Goal: Task Accomplishment & Management: Complete application form

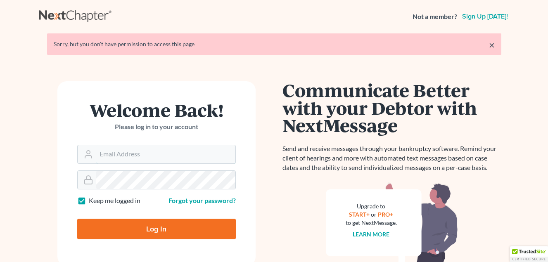
type input "[EMAIL_ADDRESS][DOMAIN_NAME]"
click at [165, 228] on input "Log In" at bounding box center [156, 229] width 159 height 21
type input "Thinking..."
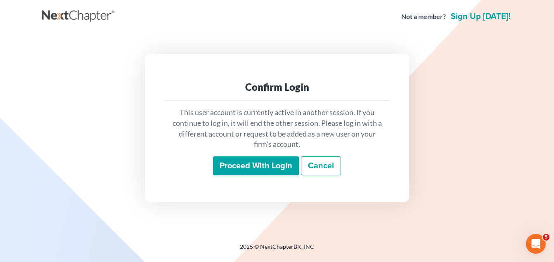
click at [262, 161] on input "Proceed with login" at bounding box center [256, 165] width 86 height 19
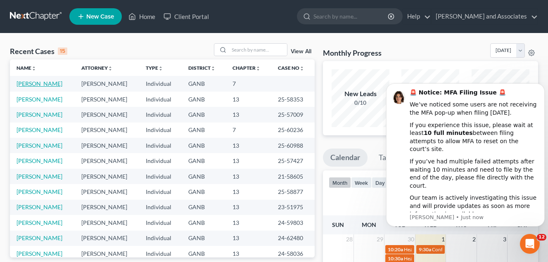
click at [33, 82] on link "[PERSON_NAME]" at bounding box center [40, 83] width 46 height 7
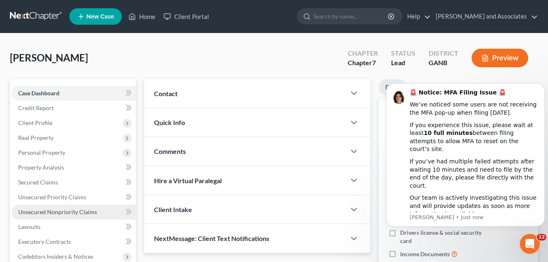
click at [68, 211] on span "Unsecured Nonpriority Claims" at bounding box center [57, 211] width 79 height 7
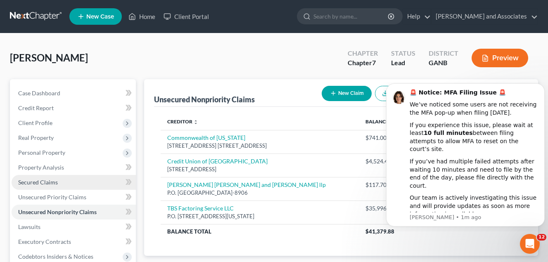
click at [49, 182] on span "Secured Claims" at bounding box center [38, 182] width 40 height 7
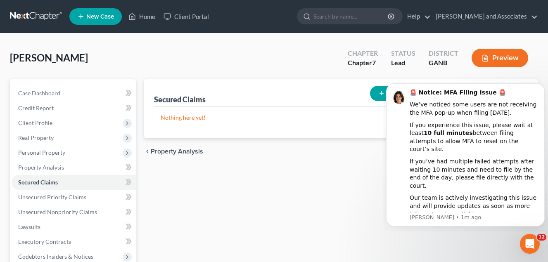
click at [458, 233] on div "Secured Claims New Claim Import CSV Export CSV Nothing here yet! Previous 1 Nex…" at bounding box center [341, 243] width 402 height 328
click at [332, 178] on div "Secured Claims New Claim Import CSV Export CSV Nothing here yet! Previous 1 Nex…" at bounding box center [341, 243] width 402 height 328
click at [542, 87] on icon "Dismiss notification" at bounding box center [541, 85] width 3 height 3
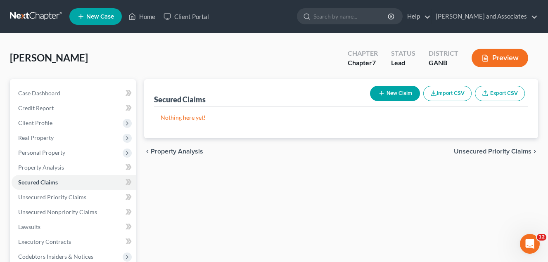
click at [397, 91] on button "New Claim" at bounding box center [395, 93] width 50 height 15
select select "0"
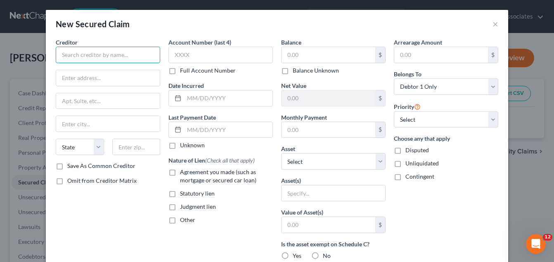
click at [62, 51] on input "text" at bounding box center [108, 55] width 104 height 17
type input "GM Financial"
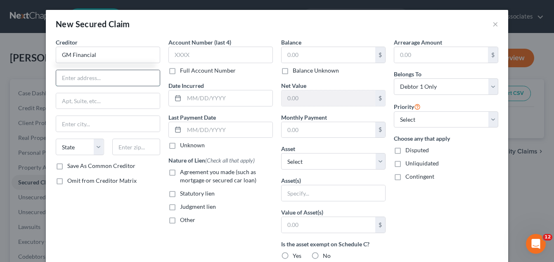
click at [69, 78] on input "text" at bounding box center [108, 78] width 104 height 16
type input "P.O. Box 183593"
click at [64, 122] on input "text" at bounding box center [108, 124] width 104 height 16
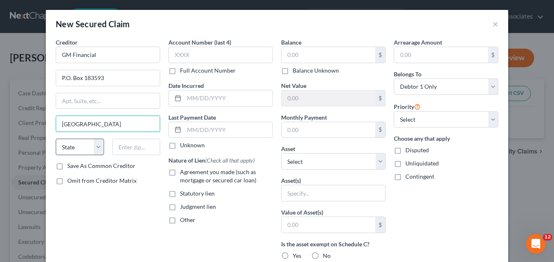
type input "[GEOGRAPHIC_DATA]"
click at [95, 147] on select "State [US_STATE] AK AR AZ CA CO CT DE DC [GEOGRAPHIC_DATA] [GEOGRAPHIC_DATA] GU…" at bounding box center [80, 147] width 48 height 17
select select "45"
click at [56, 139] on select "State [US_STATE] AK AR AZ CA CO CT DE DC [GEOGRAPHIC_DATA] [GEOGRAPHIC_DATA] GU…" at bounding box center [80, 147] width 48 height 17
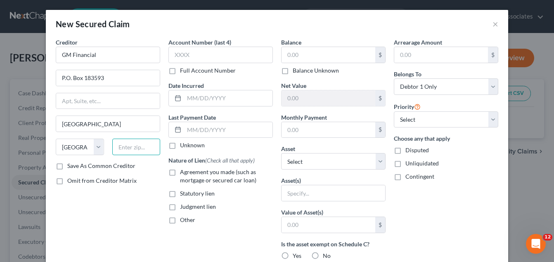
click at [118, 144] on input "text" at bounding box center [136, 147] width 48 height 17
type input "76096"
click at [293, 53] on input "text" at bounding box center [329, 55] width 94 height 16
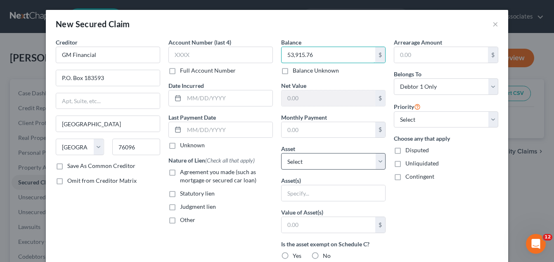
type input "53,915.76"
click at [378, 161] on select "Select Other Multiple Assets Clothing - Personal Clothing - $400.0 Household Go…" at bounding box center [333, 161] width 104 height 17
select select "4"
click at [281, 153] on select "Select Other Multiple Assets Clothing - Personal Clothing - $400.0 Household Go…" at bounding box center [333, 161] width 104 height 17
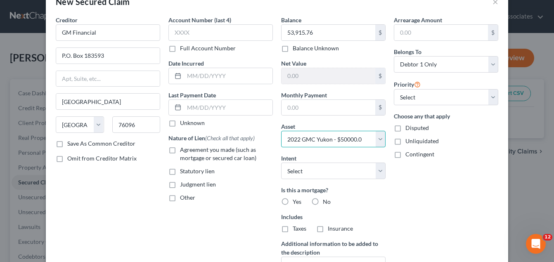
scroll to position [41, 0]
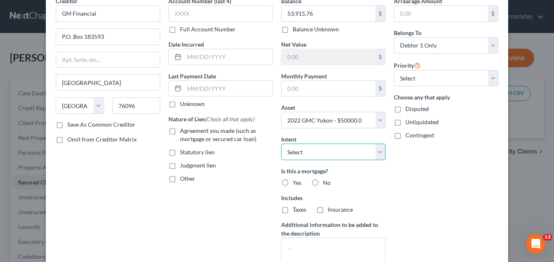
click at [375, 152] on select "Select Surrender Redeem Reaffirm Avoid Other" at bounding box center [333, 152] width 104 height 17
select select "2"
click at [281, 144] on select "Select Surrender Redeem Reaffirm Avoid Other" at bounding box center [333, 152] width 104 height 17
click at [323, 182] on label "No" at bounding box center [327, 183] width 8 height 8
click at [326, 182] on input "No" at bounding box center [328, 181] width 5 height 5
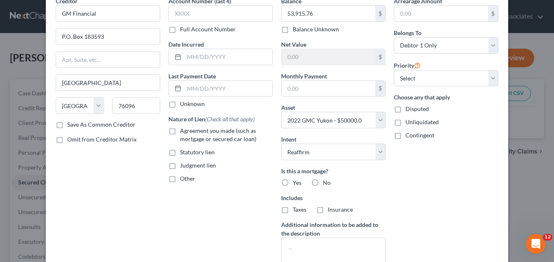
radio input "true"
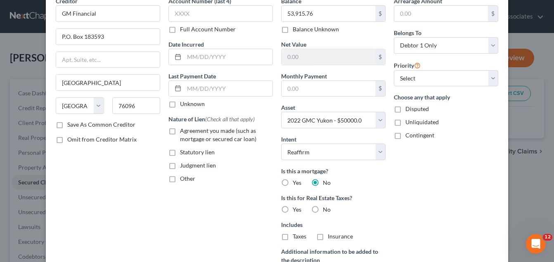
click at [323, 210] on label "No" at bounding box center [327, 210] width 8 height 8
click at [326, 210] on input "No" at bounding box center [328, 208] width 5 height 5
radio input "true"
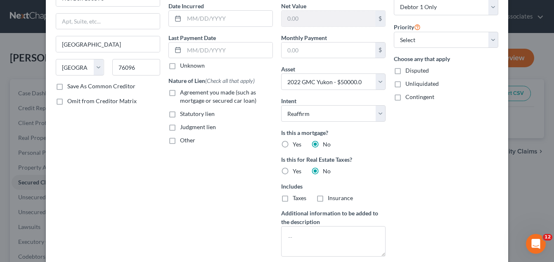
scroll to position [9, 0]
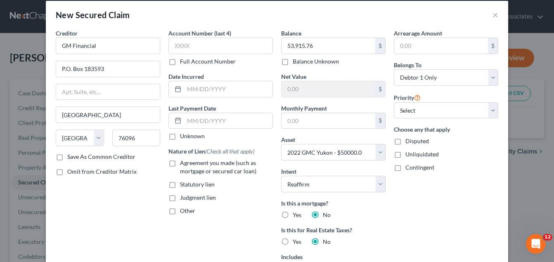
click at [180, 163] on label "Agreement you made (such as mortgage or secured car loan)" at bounding box center [226, 167] width 93 height 17
click at [183, 163] on input "Agreement you made (such as mortgage or secured car loan)" at bounding box center [185, 161] width 5 height 5
checkbox input "true"
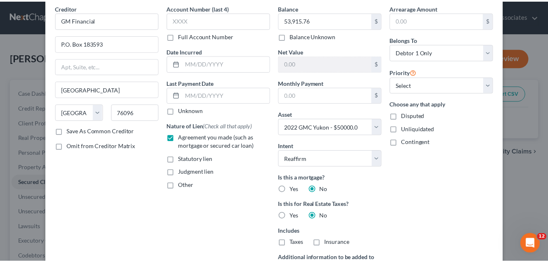
scroll to position [133, 0]
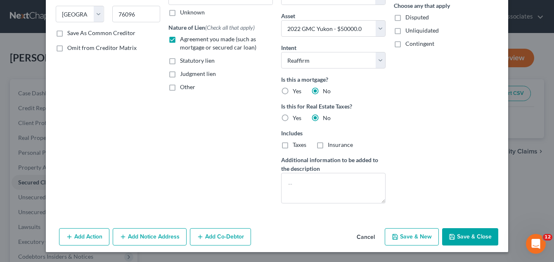
click at [468, 236] on button "Save & Close" at bounding box center [470, 236] width 56 height 17
select select
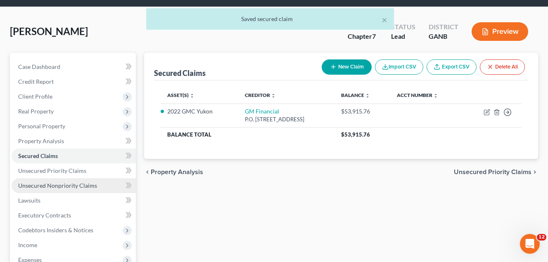
scroll to position [41, 0]
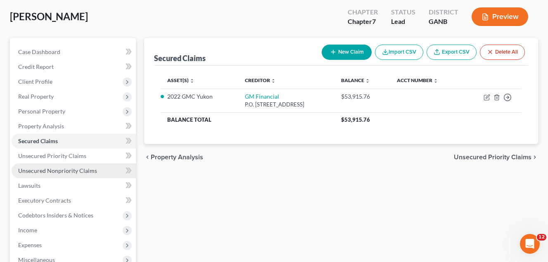
click at [80, 172] on span "Unsecured Nonpriority Claims" at bounding box center [57, 170] width 79 height 7
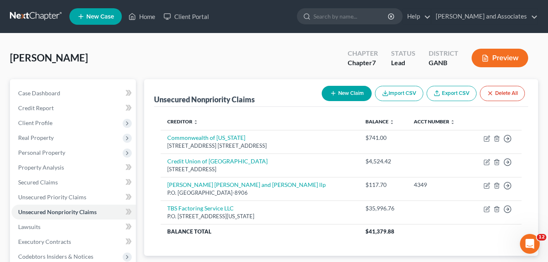
click at [353, 94] on button "New Claim" at bounding box center [347, 93] width 50 height 15
select select "0"
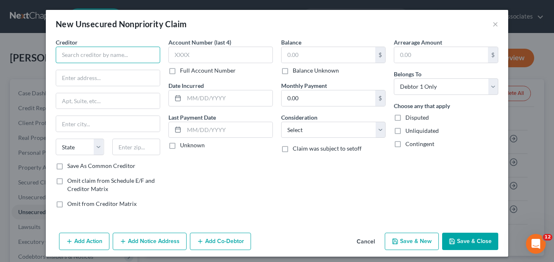
click at [66, 57] on input "text" at bounding box center [108, 55] width 104 height 17
type input "Fountain Equipment Finance"
click at [66, 81] on input "text" at bounding box center [108, 78] width 104 height 16
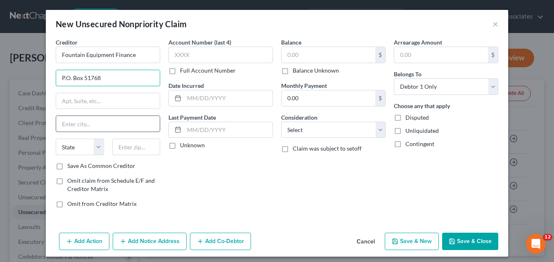
type input "P.O. Box 51768"
click at [61, 128] on input "text" at bounding box center [108, 124] width 104 height 16
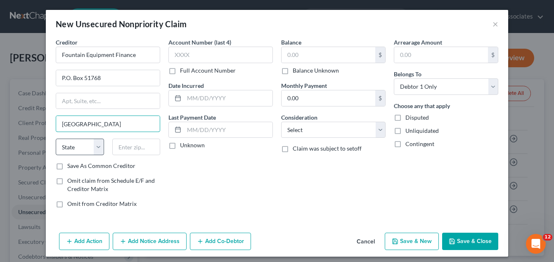
type input "[GEOGRAPHIC_DATA]"
click at [96, 148] on select "State [US_STATE] AK AR AZ CA CO CT DE DC [GEOGRAPHIC_DATA] [GEOGRAPHIC_DATA] GU…" at bounding box center [80, 147] width 48 height 17
select select "44"
click at [56, 139] on select "State [US_STATE] AK AR AZ CA CO CT DE DC [GEOGRAPHIC_DATA] [GEOGRAPHIC_DATA] GU…" at bounding box center [80, 147] width 48 height 17
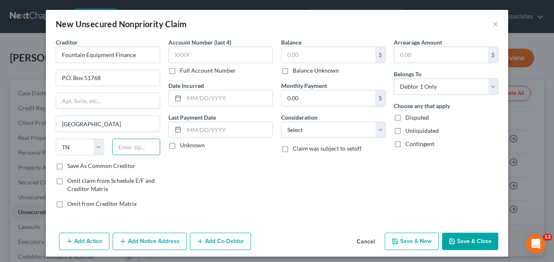
click at [126, 149] on input "text" at bounding box center [136, 147] width 48 height 17
type input "37950"
click at [296, 54] on input "text" at bounding box center [329, 55] width 94 height 16
type input "29,573.00"
click at [466, 245] on button "Save & Close" at bounding box center [470, 241] width 56 height 17
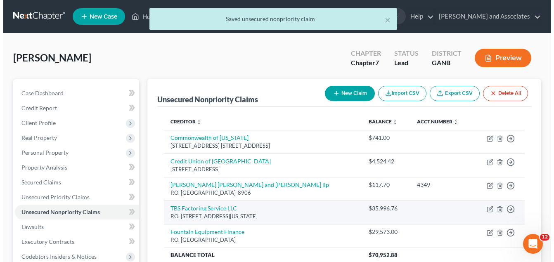
scroll to position [41, 0]
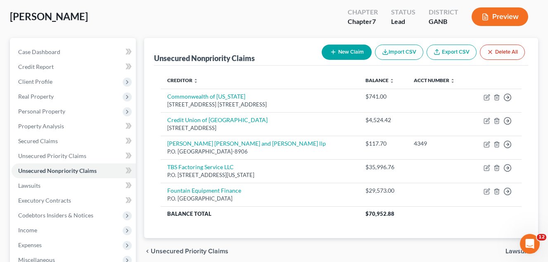
click at [348, 54] on button "New Claim" at bounding box center [347, 52] width 50 height 15
select select "0"
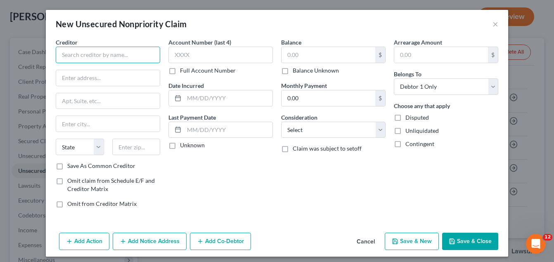
click at [76, 57] on input "text" at bounding box center [108, 55] width 104 height 17
type input "QL Titling Trust, LTDc/o [PERSON_NAME] and [PERSON_NAME] PC"
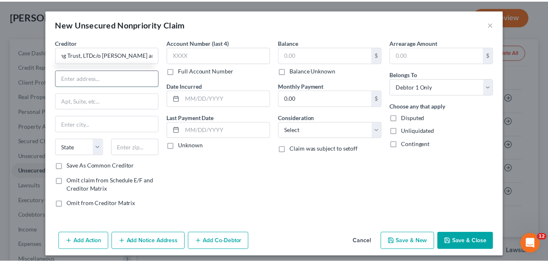
scroll to position [0, 0]
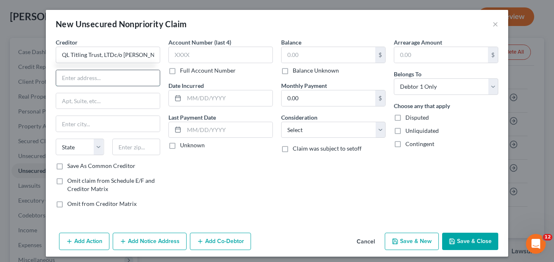
click at [65, 76] on input "text" at bounding box center [108, 78] width 104 height 16
type input "[STREET_ADDRESS][US_STATE]"
click at [61, 104] on input "text" at bounding box center [108, 101] width 104 height 16
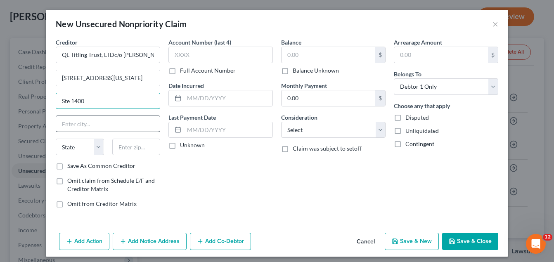
type input "Ste 1400"
click at [70, 126] on input "text" at bounding box center [108, 124] width 104 height 16
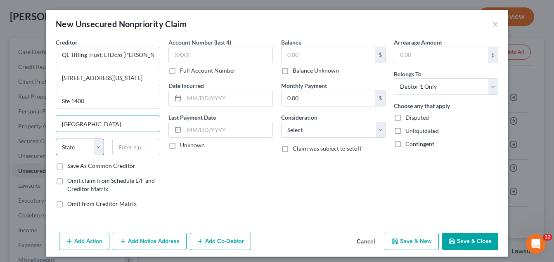
type input "[GEOGRAPHIC_DATA]"
click at [95, 146] on select "State [US_STATE] AK AR AZ CA CO CT DE DC [GEOGRAPHIC_DATA] [GEOGRAPHIC_DATA] GU…" at bounding box center [80, 147] width 48 height 17
select select "15"
click at [56, 139] on select "State [US_STATE] AK AR AZ CA CO CT DE DC [GEOGRAPHIC_DATA] [GEOGRAPHIC_DATA] GU…" at bounding box center [80, 147] width 48 height 17
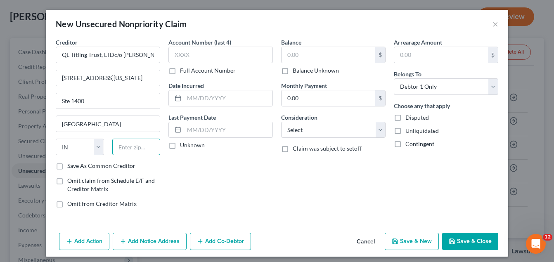
click at [119, 150] on input "text" at bounding box center [136, 147] width 48 height 17
type input "46204"
click at [293, 70] on label "Balance Unknown" at bounding box center [316, 70] width 46 height 8
click at [296, 70] on input "Balance Unknown" at bounding box center [298, 68] width 5 height 5
checkbox input "true"
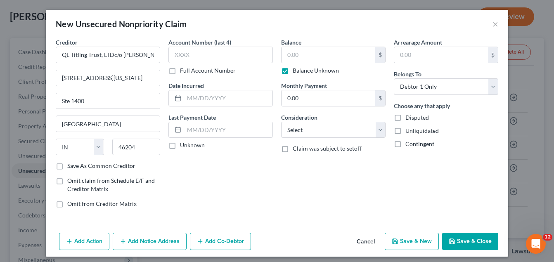
type input "0.00"
click at [474, 244] on button "Save & Close" at bounding box center [470, 241] width 56 height 17
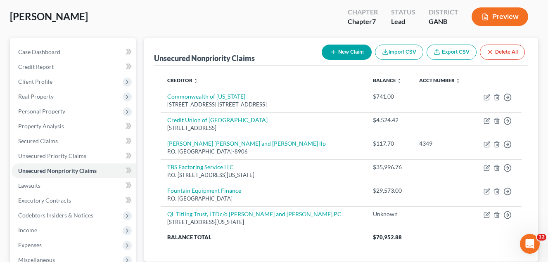
click at [348, 50] on button "New Claim" at bounding box center [347, 52] width 50 height 15
select select "0"
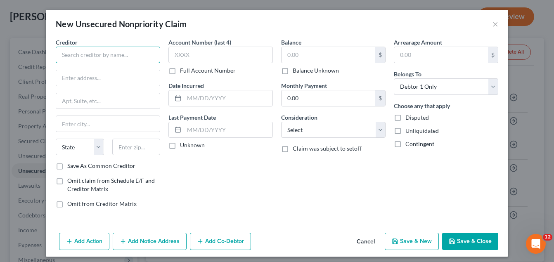
click at [76, 55] on input "text" at bounding box center [108, 55] width 104 height 17
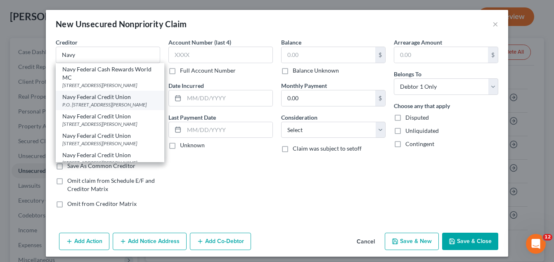
click at [92, 95] on div "Navy Federal Credit Union" at bounding box center [109, 97] width 95 height 8
type input "Navy Federal Credit Union"
type input "P.O. Box 3000"
type input "[PERSON_NAME]"
select select "48"
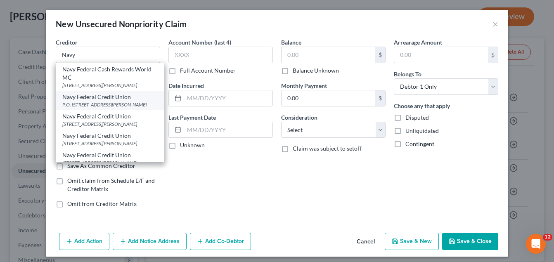
type input "22119-3000"
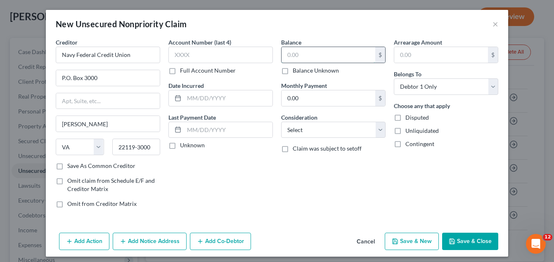
click at [299, 55] on input "text" at bounding box center [329, 55] width 94 height 16
type input "3,830.66"
click at [420, 240] on button "Save & New" at bounding box center [412, 241] width 54 height 17
select select "0"
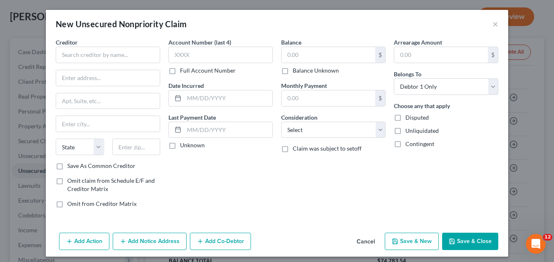
click at [489, 23] on div "New Unsecured Nonpriority Claim ×" at bounding box center [277, 24] width 462 height 28
click at [493, 26] on button "×" at bounding box center [495, 24] width 6 height 10
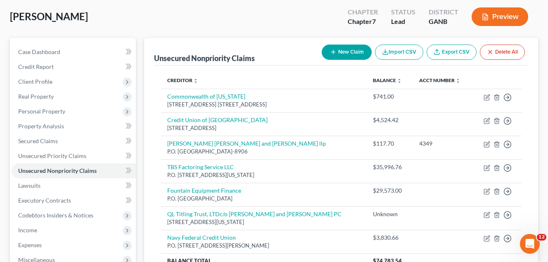
click at [356, 49] on button "New Claim" at bounding box center [347, 52] width 50 height 15
select select "0"
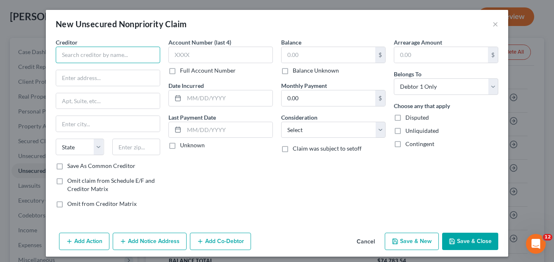
click at [87, 51] on input "text" at bounding box center [108, 55] width 104 height 17
type input "Amshear Collection Services, Inc"
click at [84, 80] on input "text" at bounding box center [108, 78] width 104 height 16
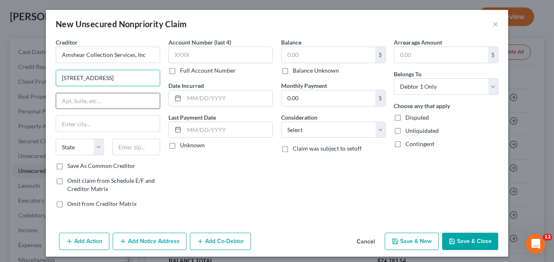
type input "[STREET_ADDRESS]"
click at [69, 103] on input "text" at bounding box center [108, 101] width 104 height 16
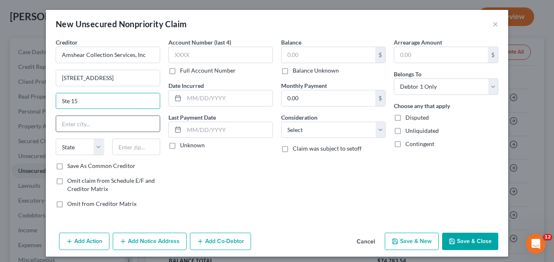
type input "Ste 15"
click at [66, 121] on input "text" at bounding box center [108, 124] width 104 height 16
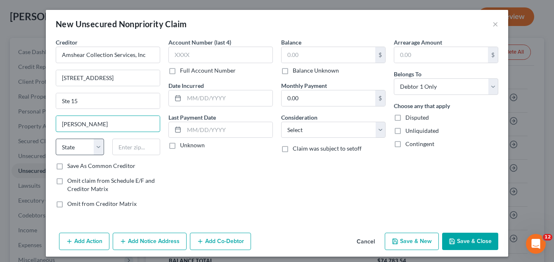
type input "[PERSON_NAME]"
click at [98, 145] on select "State [US_STATE] AK AR AZ CA CO CT DE DC [GEOGRAPHIC_DATA] [GEOGRAPHIC_DATA] GU…" at bounding box center [80, 147] width 48 height 17
select select "0"
click at [56, 139] on select "State [US_STATE] AK AR AZ CA CO CT DE DC [GEOGRAPHIC_DATA] [GEOGRAPHIC_DATA] GU…" at bounding box center [80, 147] width 48 height 17
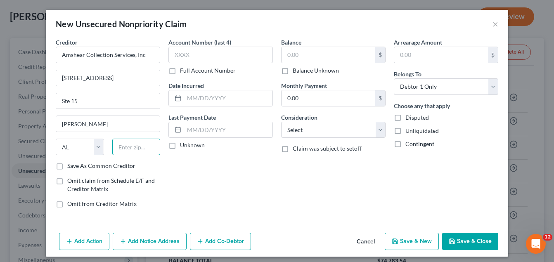
click at [123, 147] on input "text" at bounding box center [136, 147] width 48 height 17
type input "35244"
type input "[GEOGRAPHIC_DATA]"
click at [292, 54] on input "text" at bounding box center [329, 55] width 94 height 16
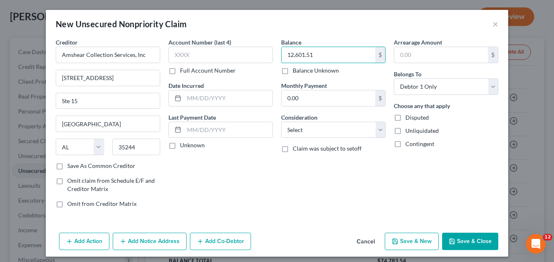
type input "12,601.51"
click at [455, 241] on button "Save & Close" at bounding box center [470, 241] width 56 height 17
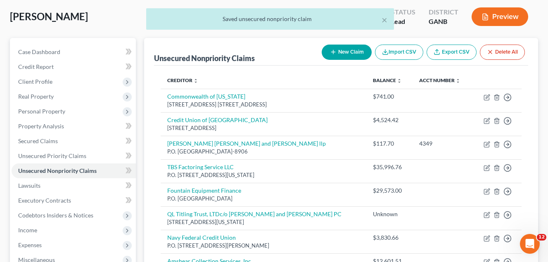
click at [338, 49] on button "New Claim" at bounding box center [347, 52] width 50 height 15
select select "0"
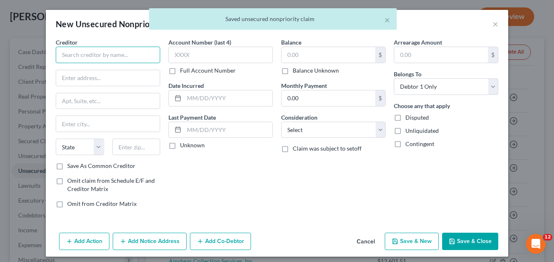
click at [80, 57] on input "text" at bounding box center [108, 55] width 104 height 17
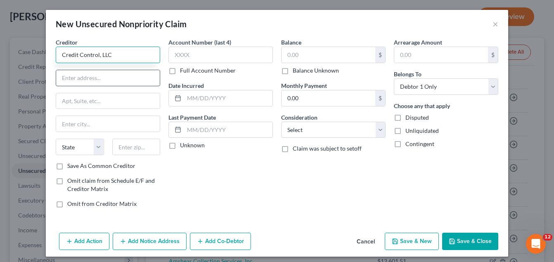
type input "Credit Control, LLC"
click at [69, 76] on input "text" at bounding box center [108, 78] width 104 height 16
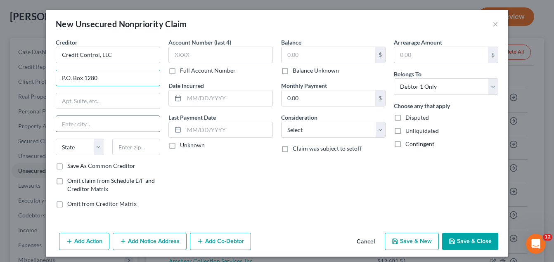
type input "P.O. Box 1280"
click at [69, 126] on input "text" at bounding box center [108, 124] width 104 height 16
type input "Oaks"
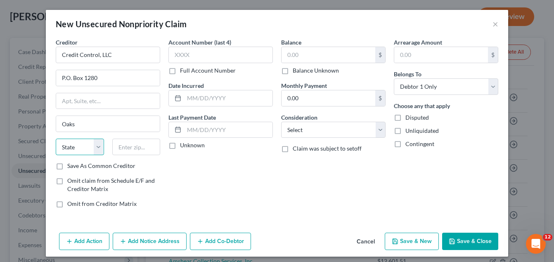
click at [94, 147] on select "State [US_STATE] AK AR AZ CA CO CT DE DC [GEOGRAPHIC_DATA] [GEOGRAPHIC_DATA] GU…" at bounding box center [80, 147] width 48 height 17
select select "39"
click at [56, 139] on select "State [US_STATE] AK AR AZ CA CO CT DE DC [GEOGRAPHIC_DATA] [GEOGRAPHIC_DATA] GU…" at bounding box center [80, 147] width 48 height 17
click at [119, 147] on input "text" at bounding box center [136, 147] width 48 height 17
type input "19456"
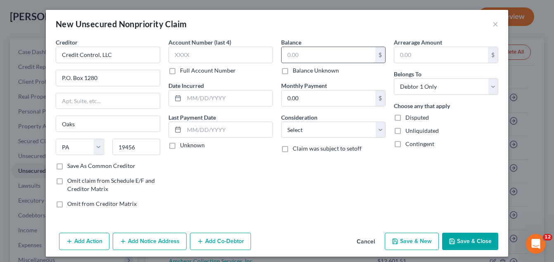
click at [312, 55] on input "text" at bounding box center [329, 55] width 94 height 16
type input "946.13"
click at [189, 53] on input "text" at bounding box center [220, 55] width 104 height 17
type input "8985"
click at [459, 237] on button "Save & Close" at bounding box center [470, 241] width 56 height 17
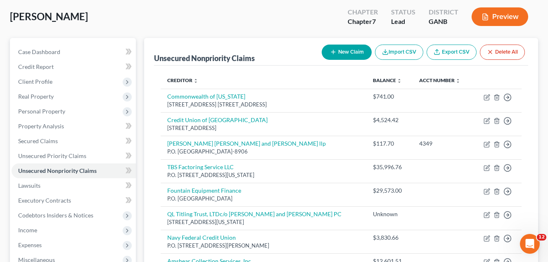
click at [353, 49] on button "New Claim" at bounding box center [347, 52] width 50 height 15
select select "0"
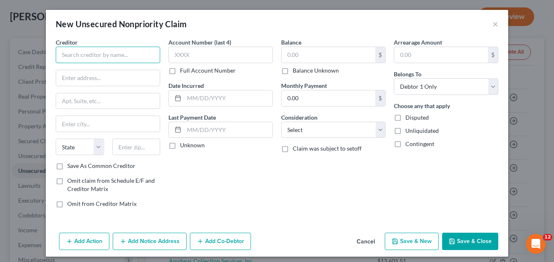
click at [78, 54] on input "text" at bounding box center [108, 55] width 104 height 17
type input "Cadence Bank"
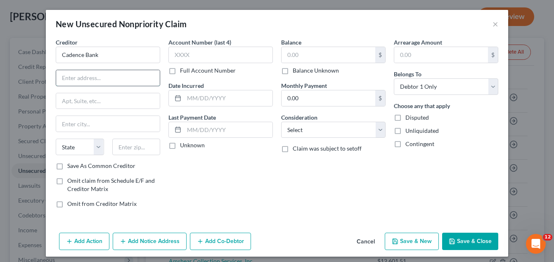
click at [72, 79] on input "text" at bounding box center [108, 78] width 104 height 16
type input "P.O. Box 3370"
click at [73, 120] on input "text" at bounding box center [108, 124] width 104 height 16
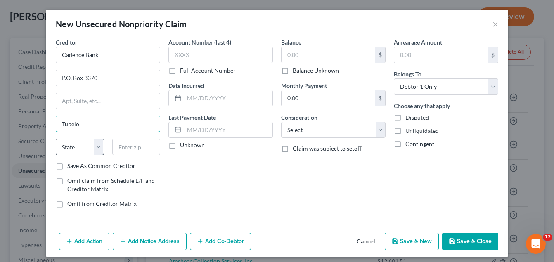
type input "Tupelo"
click at [94, 145] on select "State [US_STATE] AK AR AZ CA CO CT DE DC [GEOGRAPHIC_DATA] [GEOGRAPHIC_DATA] GU…" at bounding box center [80, 147] width 48 height 17
select select "25"
click at [56, 139] on select "State [US_STATE] AK AR AZ CA CO CT DE DC [GEOGRAPHIC_DATA] [GEOGRAPHIC_DATA] GU…" at bounding box center [80, 147] width 48 height 17
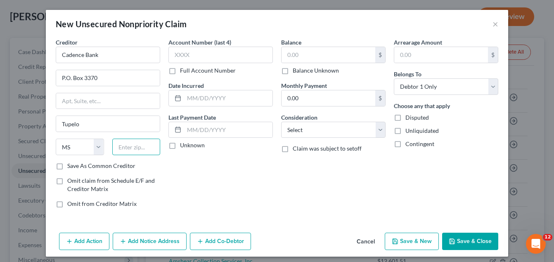
click at [131, 149] on input "text" at bounding box center [136, 147] width 48 height 17
type input "38803"
click at [289, 52] on input "text" at bounding box center [329, 55] width 94 height 16
type input "1,636.71"
click at [469, 244] on button "Save & Close" at bounding box center [470, 241] width 56 height 17
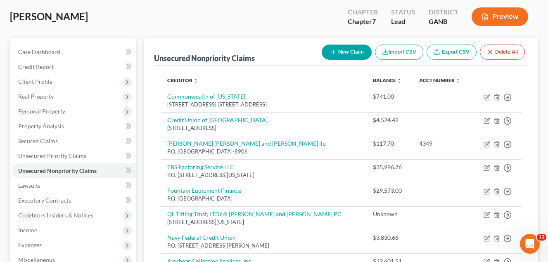
click at [347, 52] on button "New Claim" at bounding box center [347, 52] width 50 height 15
select select "0"
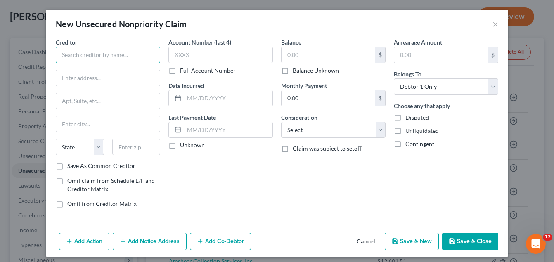
click at [86, 61] on input "text" at bounding box center [108, 55] width 104 height 17
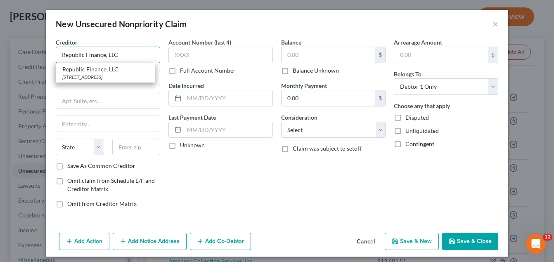
type input "Republic Finance, LLC"
click at [69, 72] on div "Republic Finance, LLC" at bounding box center [105, 69] width 86 height 8
type input "[STREET_ADDRESS]"
type input "Ponchatoula"
select select "19"
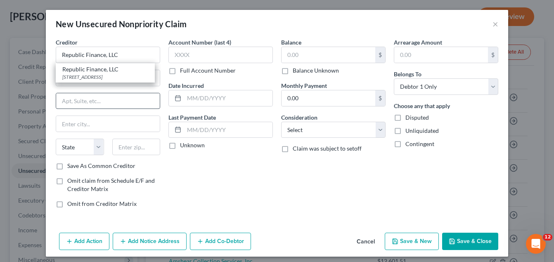
type input "70454"
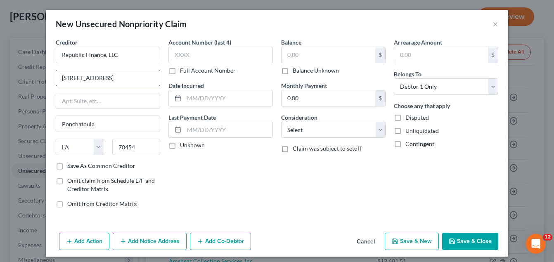
click at [105, 80] on input "[STREET_ADDRESS]" at bounding box center [108, 78] width 104 height 16
type input "2"
type input "[STREET_ADDRESS]"
click at [71, 99] on input "text" at bounding box center [108, 101] width 104 height 16
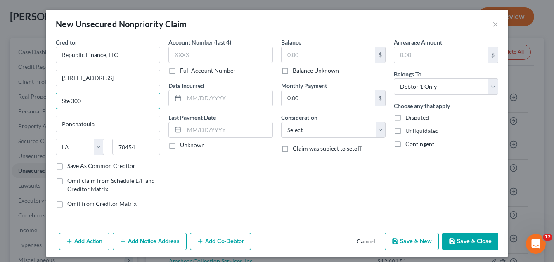
type input "Ste 300"
drag, startPoint x: 215, startPoint y: 185, endPoint x: 168, endPoint y: 167, distance: 50.9
click at [215, 183] on div "Account Number (last 4) Full Account Number Date Incurred Last Payment Date Unk…" at bounding box center [220, 126] width 113 height 177
click at [101, 123] on input "Ponchatoula" at bounding box center [108, 124] width 104 height 16
type input "P"
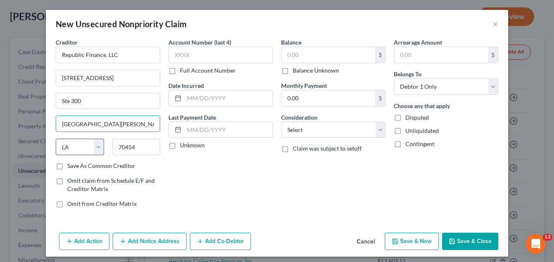
type input "[GEOGRAPHIC_DATA][PERSON_NAME]"
click at [93, 149] on select "State [US_STATE] AK AR AZ CA CO CT DE DC [GEOGRAPHIC_DATA] [GEOGRAPHIC_DATA] GU…" at bounding box center [80, 147] width 48 height 17
select select "10"
click at [56, 139] on select "State [US_STATE] AK AR AZ CA CO CT DE DC [GEOGRAPHIC_DATA] [GEOGRAPHIC_DATA] GU…" at bounding box center [80, 147] width 48 height 17
click at [136, 146] on input "70454" at bounding box center [136, 147] width 48 height 17
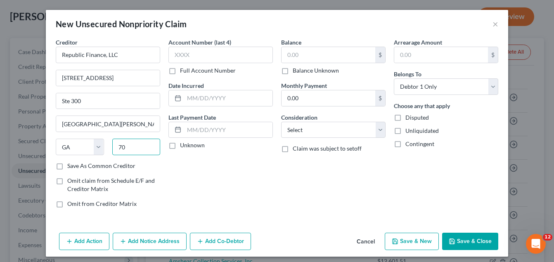
type input "7"
type input "30348"
click at [294, 57] on input "text" at bounding box center [329, 55] width 94 height 16
type input "[GEOGRAPHIC_DATA]"
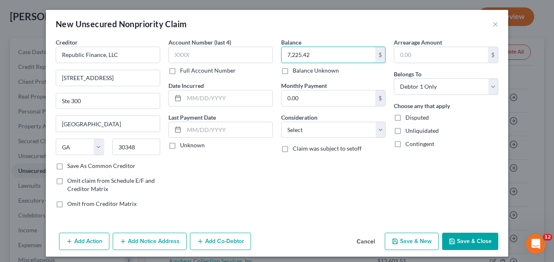
type input "7,225.42"
click at [462, 242] on button "Save & Close" at bounding box center [470, 241] width 56 height 17
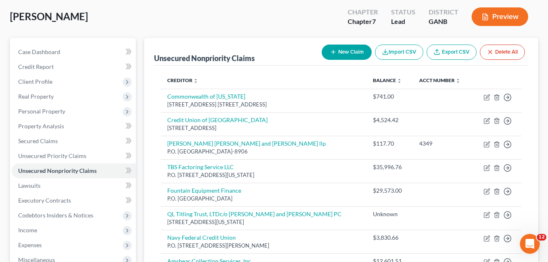
click at [343, 50] on button "New Claim" at bounding box center [347, 52] width 50 height 15
select select "0"
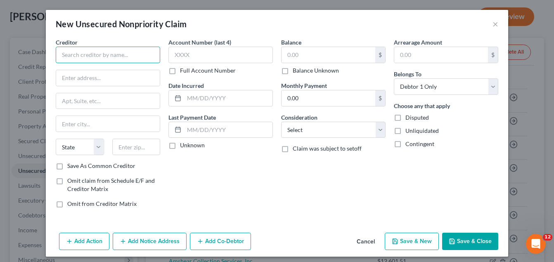
click at [79, 55] on input "text" at bounding box center [108, 55] width 104 height 17
type input "GGR Collections"
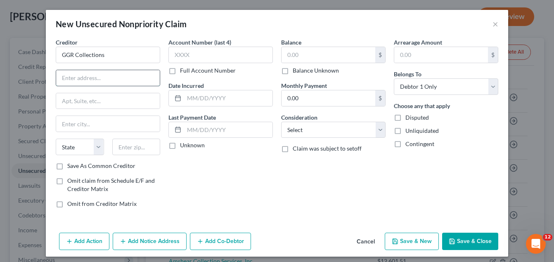
click at [66, 76] on input "text" at bounding box center [108, 78] width 104 height 16
type input "P.O. Box 571811"
click at [78, 123] on input "text" at bounding box center [108, 124] width 104 height 16
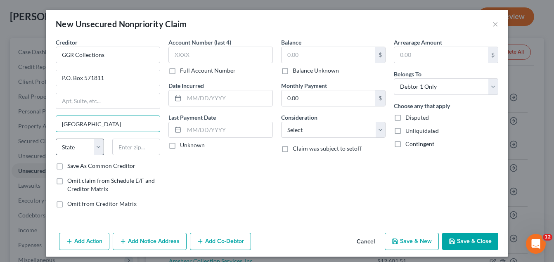
type input "[GEOGRAPHIC_DATA]"
click at [94, 148] on select "State [US_STATE] AK AR AZ CA CO CT DE DC [GEOGRAPHIC_DATA] [GEOGRAPHIC_DATA] GU…" at bounding box center [80, 147] width 48 height 17
select select "45"
click at [56, 139] on select "State [US_STATE] AK AR AZ CA CO CT DE DC [GEOGRAPHIC_DATA] [GEOGRAPHIC_DATA] GU…" at bounding box center [80, 147] width 48 height 17
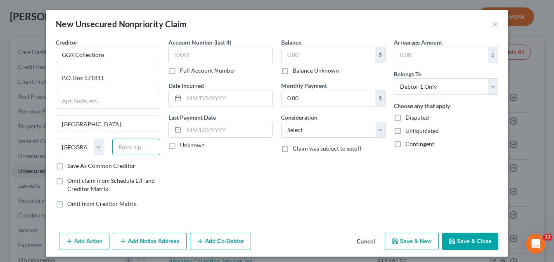
click at [123, 146] on input "text" at bounding box center [136, 147] width 48 height 17
type input "77257-1811"
click at [295, 56] on input "text" at bounding box center [329, 55] width 94 height 16
type input "2,944.24"
click at [467, 243] on button "Save & Close" at bounding box center [470, 241] width 56 height 17
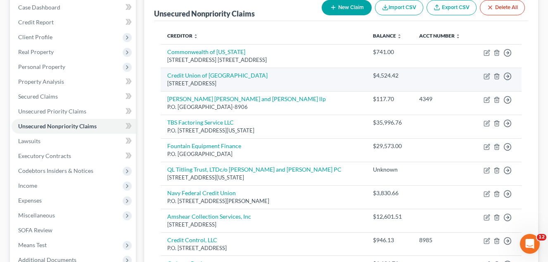
scroll to position [83, 0]
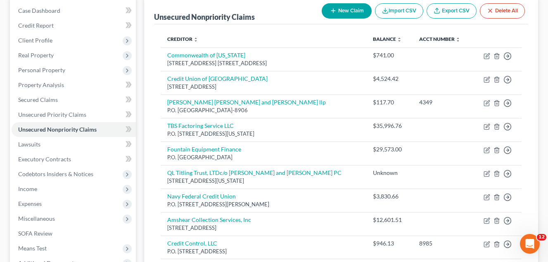
click at [349, 12] on button "New Claim" at bounding box center [347, 10] width 50 height 15
select select "0"
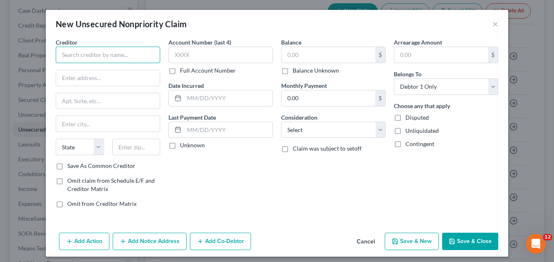
click at [74, 48] on input "text" at bounding box center [108, 55] width 104 height 17
type input "Cadence Bank"
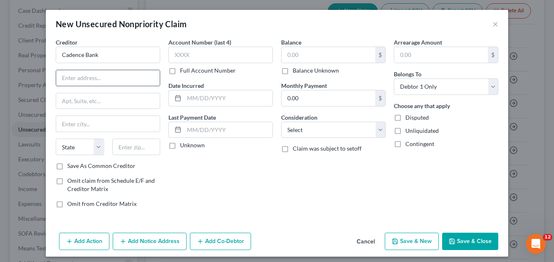
click at [76, 78] on input "text" at bounding box center [108, 78] width 104 height 16
type input "P.O. Box 4390"
click at [68, 123] on input "text" at bounding box center [108, 124] width 104 height 16
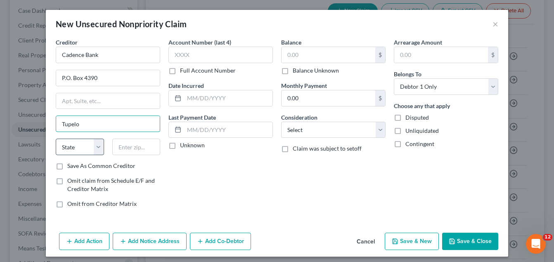
type input "Tupelo"
click at [93, 145] on select "State [US_STATE] AK AR AZ CA CO CT DE DC [GEOGRAPHIC_DATA] [GEOGRAPHIC_DATA] GU…" at bounding box center [80, 147] width 48 height 17
select select "25"
click at [56, 139] on select "State [US_STATE] AK AR AZ CA CO CT DE DC [GEOGRAPHIC_DATA] [GEOGRAPHIC_DATA] GU…" at bounding box center [80, 147] width 48 height 17
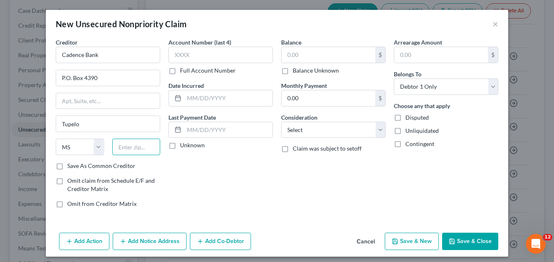
click at [125, 145] on input "text" at bounding box center [136, 147] width 48 height 17
type input "38803-4390"
click at [199, 59] on input "text" at bounding box center [220, 55] width 104 height 17
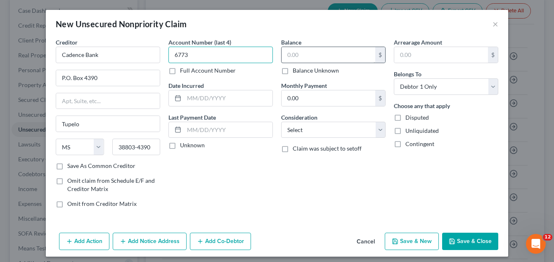
type input "6773"
click at [313, 58] on input "text" at bounding box center [329, 55] width 94 height 16
type input "398.98"
click at [424, 241] on button "Save & New" at bounding box center [412, 241] width 54 height 17
select select "0"
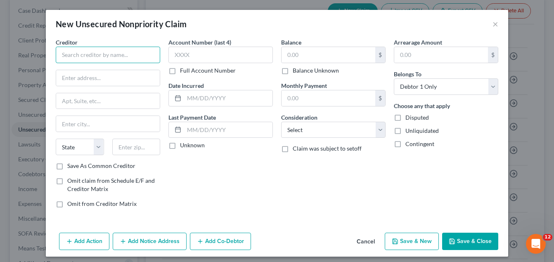
click at [81, 59] on input "text" at bounding box center [108, 55] width 104 height 17
type input "Piedmont Healthcare"
click at [83, 79] on input "text" at bounding box center [108, 78] width 104 height 16
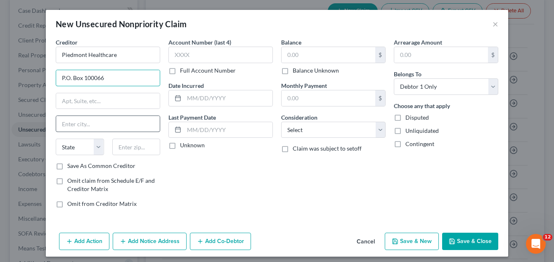
type input "P.O. Box 100066"
click at [80, 122] on input "text" at bounding box center [108, 124] width 104 height 16
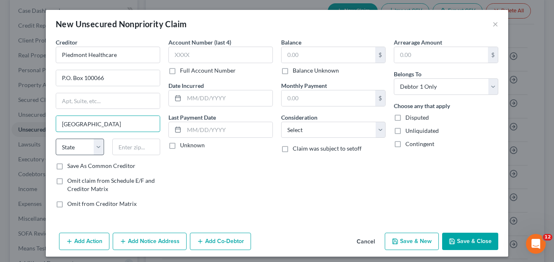
type input "[GEOGRAPHIC_DATA]"
click at [93, 147] on select "State [US_STATE] AK AR AZ CA CO CT DE DC [GEOGRAPHIC_DATA] [GEOGRAPHIC_DATA] GU…" at bounding box center [80, 147] width 48 height 17
select select "10"
click at [56, 139] on select "State [US_STATE] AK AR AZ CA CO CT DE DC [GEOGRAPHIC_DATA] [GEOGRAPHIC_DATA] GU…" at bounding box center [80, 147] width 48 height 17
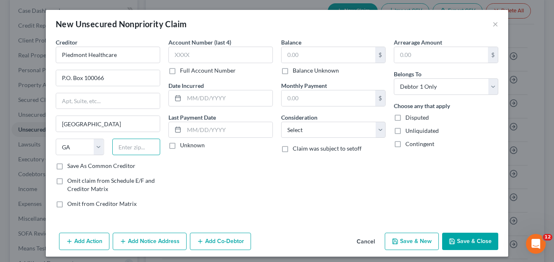
click at [125, 149] on input "text" at bounding box center [136, 147] width 48 height 17
type input "30348-0066"
click at [297, 58] on input "text" at bounding box center [329, 55] width 94 height 16
type input "181.83"
click at [409, 240] on button "Save & New" at bounding box center [412, 241] width 54 height 17
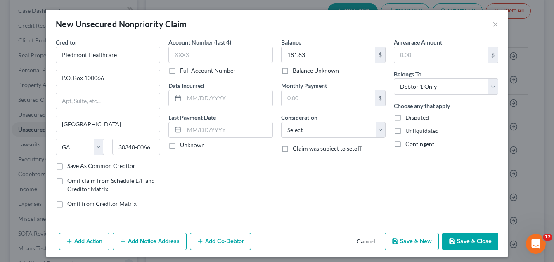
select select "0"
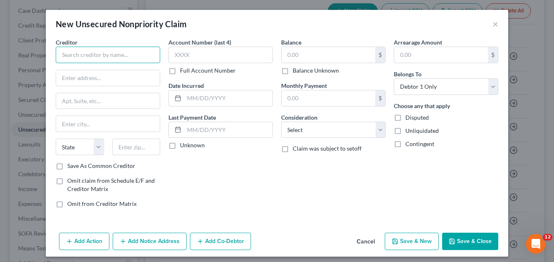
click at [61, 55] on input "text" at bounding box center [108, 55] width 104 height 17
type input "Emory Healthcare"
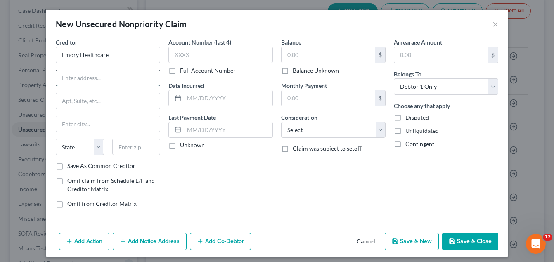
click at [70, 73] on input "text" at bounding box center [108, 78] width 104 height 16
type input "P.O. Box 746699"
click at [62, 124] on input "text" at bounding box center [108, 124] width 104 height 16
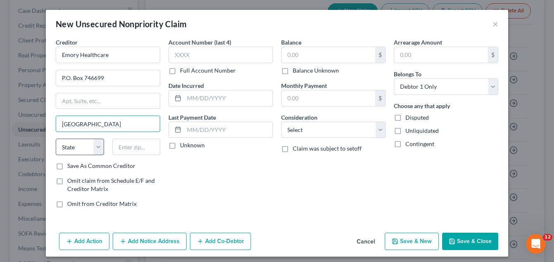
type input "[GEOGRAPHIC_DATA]"
click at [96, 147] on select "State [US_STATE] AK AR AZ CA CO CT DE DC [GEOGRAPHIC_DATA] [GEOGRAPHIC_DATA] GU…" at bounding box center [80, 147] width 48 height 17
select select "10"
click at [56, 139] on select "State [US_STATE] AK AR AZ CA CO CT DE DC [GEOGRAPHIC_DATA] [GEOGRAPHIC_DATA] GU…" at bounding box center [80, 147] width 48 height 17
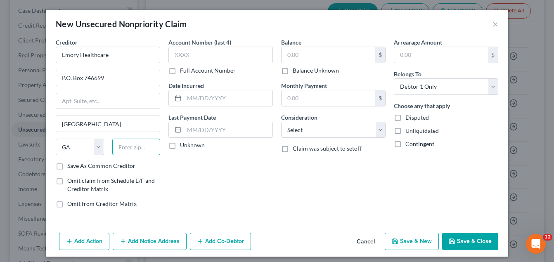
click at [133, 149] on input "text" at bounding box center [136, 147] width 48 height 17
type input "30374-6699"
click at [203, 56] on input "text" at bounding box center [220, 55] width 104 height 17
click at [301, 54] on input "text" at bounding box center [329, 55] width 94 height 16
type input "100.00"
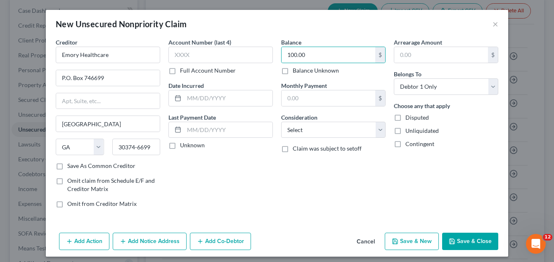
click at [480, 240] on button "Save & Close" at bounding box center [470, 241] width 56 height 17
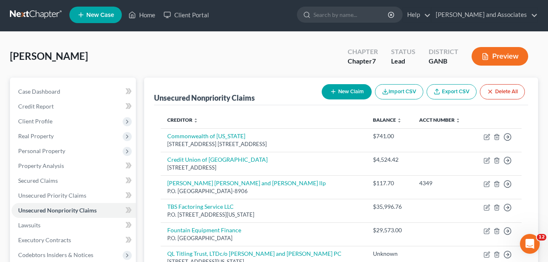
scroll to position [0, 0]
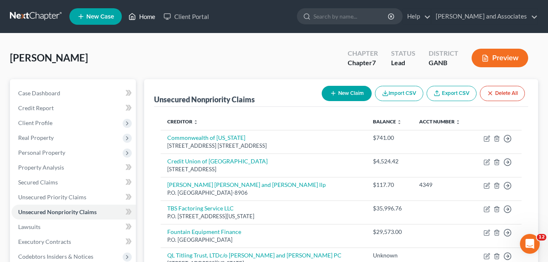
click at [149, 15] on link "Home" at bounding box center [141, 16] width 35 height 15
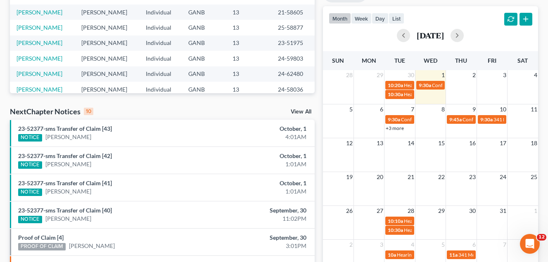
scroll to position [165, 0]
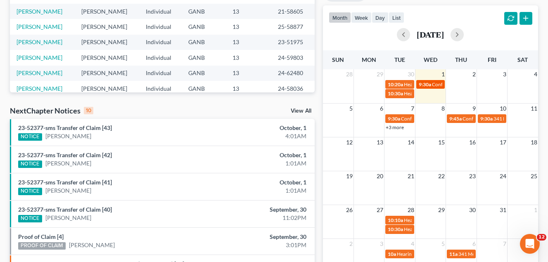
click at [434, 86] on span "Confirmation Hearing for [PERSON_NAME]" at bounding box center [479, 84] width 95 height 6
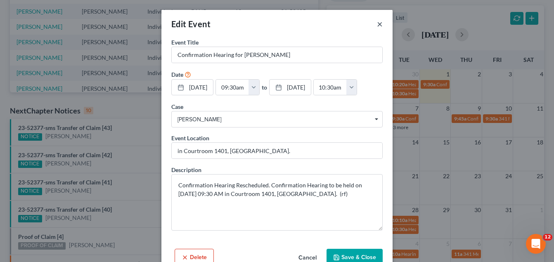
click at [378, 24] on button "×" at bounding box center [380, 24] width 6 height 10
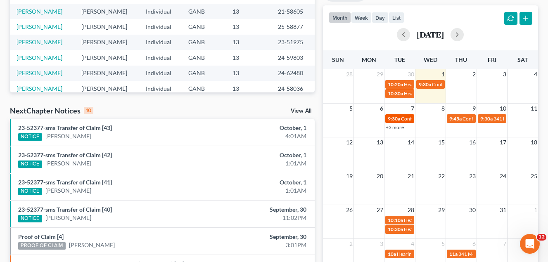
click at [400, 120] on div "9:30a Confirmation Hearing for [PERSON_NAME]" at bounding box center [400, 119] width 24 height 6
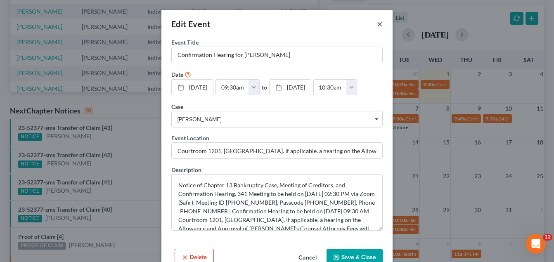
click at [377, 21] on button "×" at bounding box center [380, 24] width 6 height 10
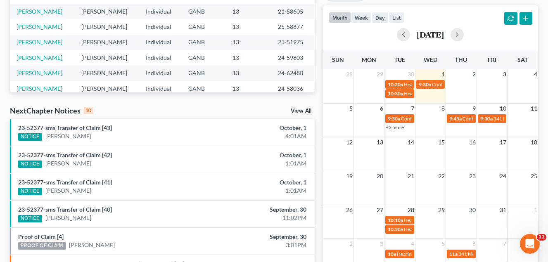
click at [392, 126] on link "+3 more" at bounding box center [395, 127] width 18 height 6
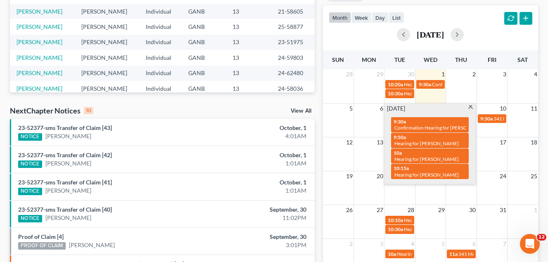
click at [469, 106] on span at bounding box center [470, 107] width 6 height 5
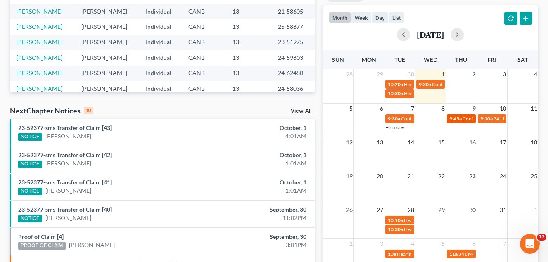
click at [468, 119] on span "Confirmation Hearing for [PERSON_NAME]" at bounding box center [509, 119] width 95 height 6
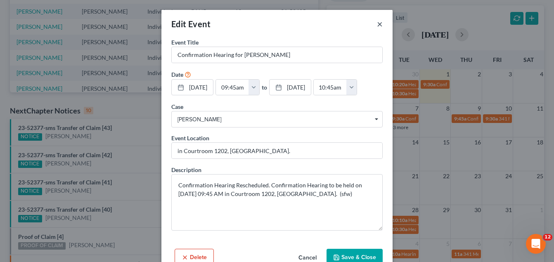
click at [377, 23] on button "×" at bounding box center [380, 24] width 6 height 10
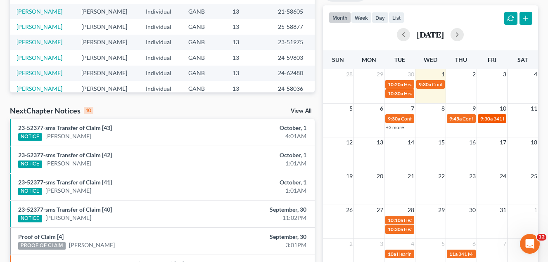
click at [490, 120] on span "9:30a" at bounding box center [486, 119] width 12 height 6
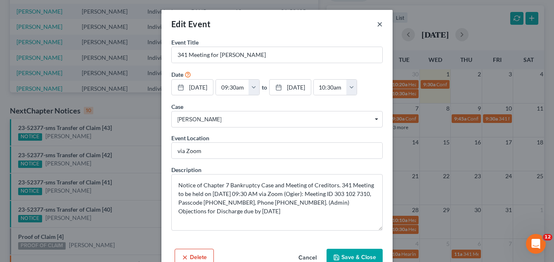
click at [377, 25] on button "×" at bounding box center [380, 24] width 6 height 10
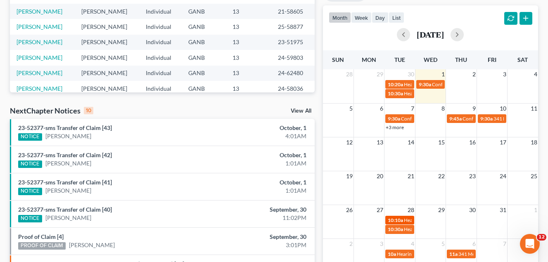
click at [405, 221] on span "Hearing for [PERSON_NAME]" at bounding box center [436, 220] width 64 height 6
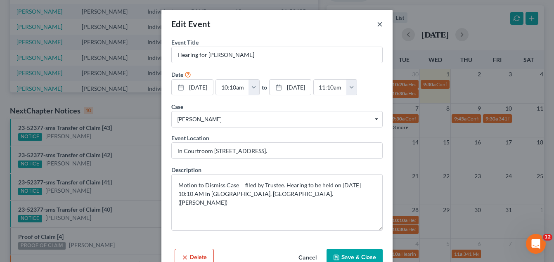
click at [377, 24] on button "×" at bounding box center [380, 24] width 6 height 10
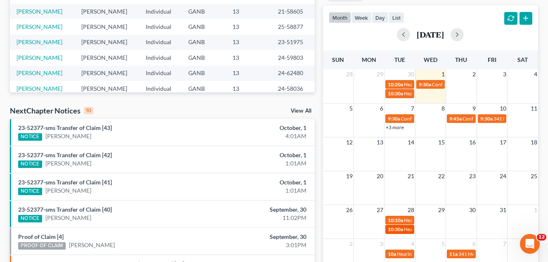
click at [404, 229] on span "Hearing for [PERSON_NAME]" at bounding box center [436, 229] width 64 height 6
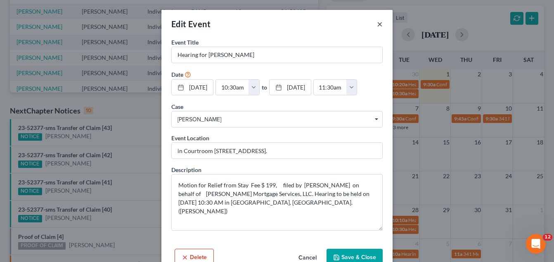
click at [377, 25] on button "×" at bounding box center [380, 24] width 6 height 10
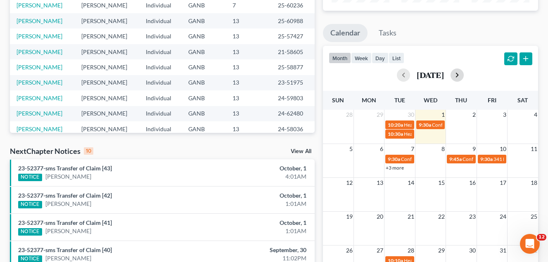
scroll to position [124, 0]
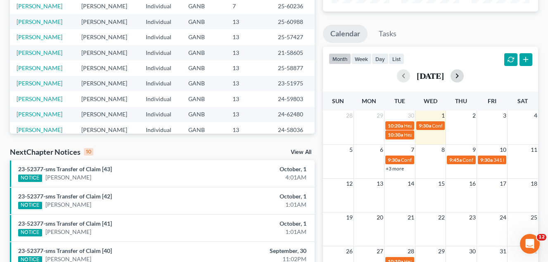
click at [464, 74] on button "button" at bounding box center [456, 75] width 13 height 13
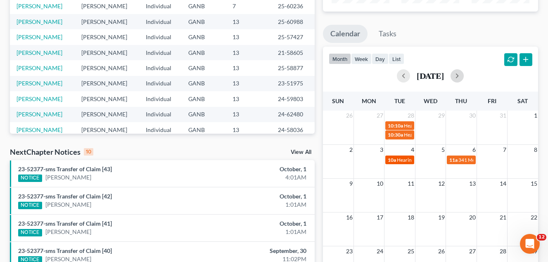
click at [402, 161] on span "Hearing for [PERSON_NAME]" at bounding box center [429, 160] width 64 height 6
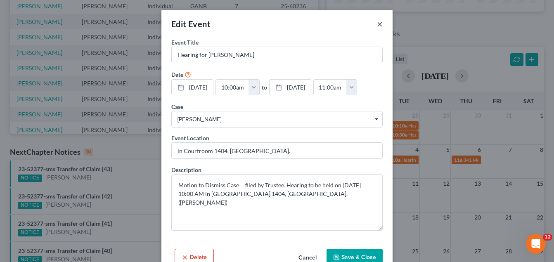
click at [377, 22] on button "×" at bounding box center [380, 24] width 6 height 10
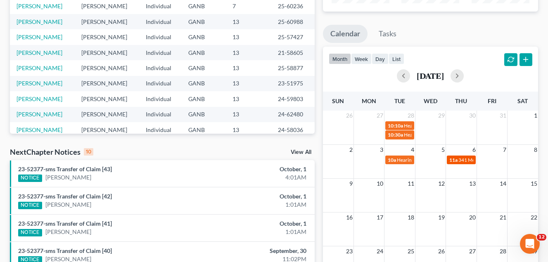
click at [465, 161] on span "341 Meeting for [PERSON_NAME]" at bounding box center [495, 160] width 74 height 6
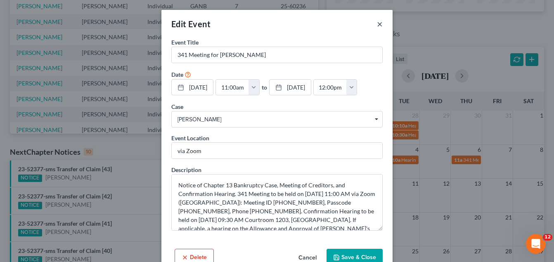
click at [378, 24] on button "×" at bounding box center [380, 24] width 6 height 10
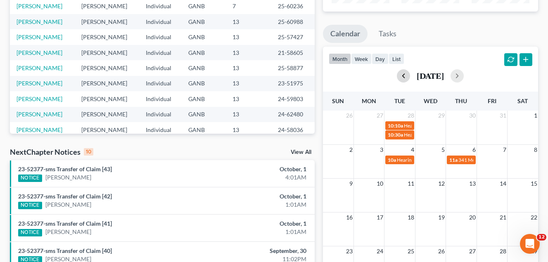
click at [397, 77] on button "button" at bounding box center [403, 75] width 13 height 13
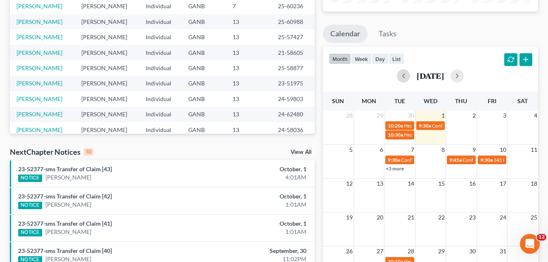
scroll to position [165, 0]
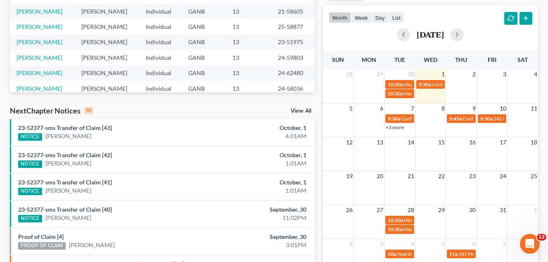
click at [395, 127] on link "+3 more" at bounding box center [395, 127] width 18 height 6
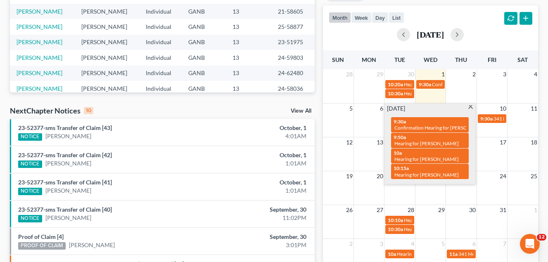
click at [469, 106] on span at bounding box center [470, 107] width 6 height 5
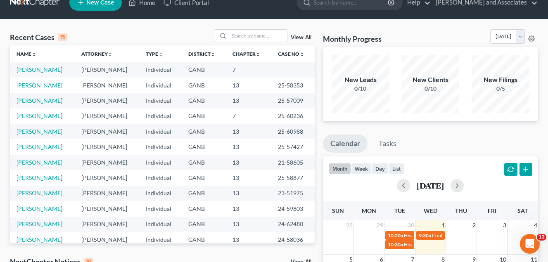
scroll to position [0, 0]
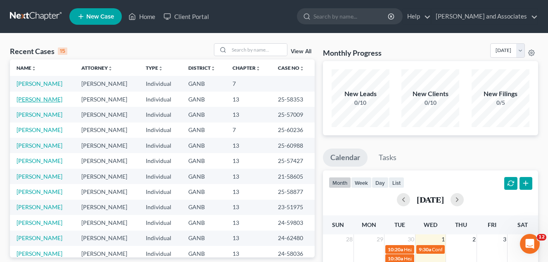
click at [39, 99] on link "[PERSON_NAME]" at bounding box center [40, 99] width 46 height 7
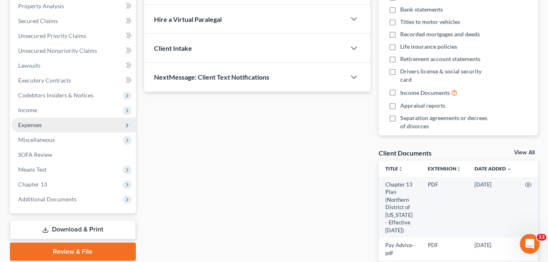
scroll to position [165, 0]
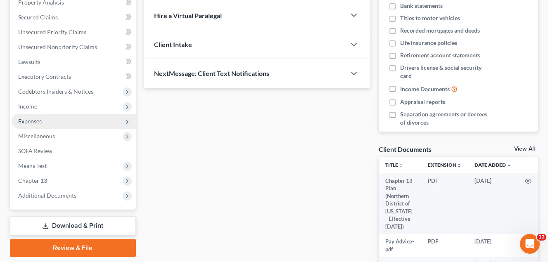
click at [30, 122] on span "Expenses" at bounding box center [30, 121] width 24 height 7
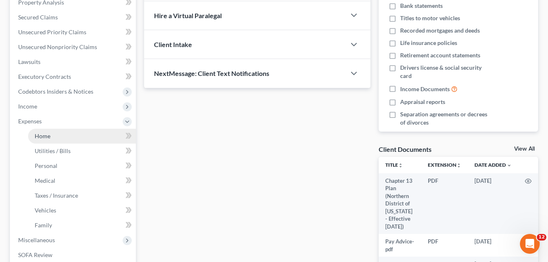
click at [43, 136] on span "Home" at bounding box center [43, 135] width 16 height 7
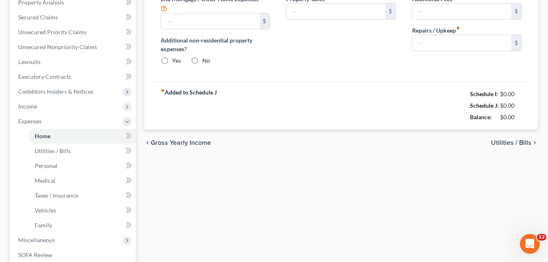
type input "0.00"
radio input "true"
type input "50.00"
type input "72.00"
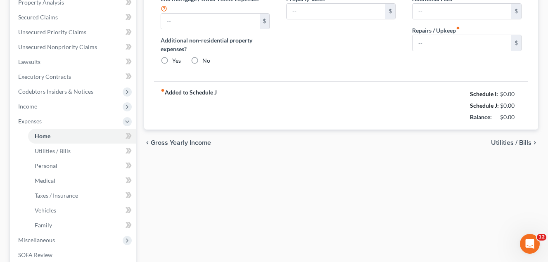
type input "0.00"
type input "50.00"
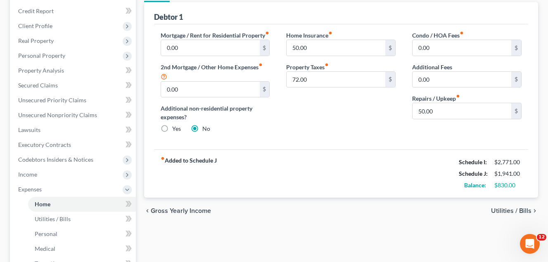
scroll to position [83, 0]
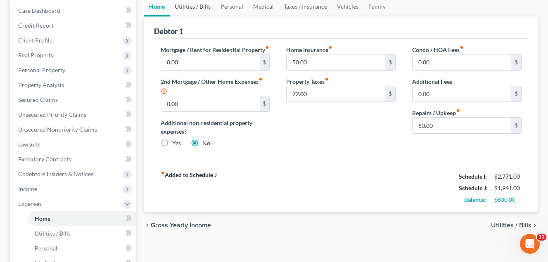
click at [199, 7] on link "Utilities / Bills" at bounding box center [193, 7] width 46 height 20
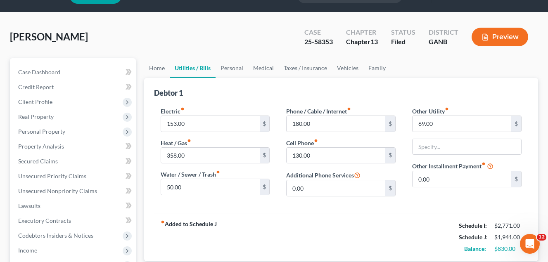
scroll to position [83, 0]
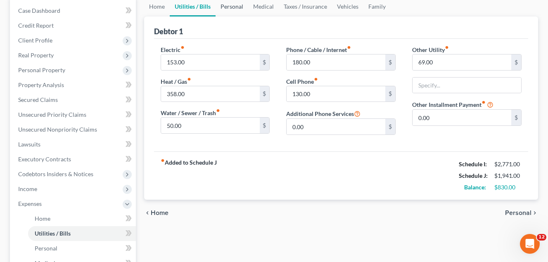
click at [232, 7] on link "Personal" at bounding box center [231, 7] width 33 height 20
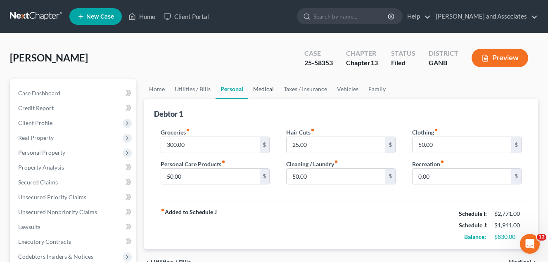
click at [263, 86] on link "Medical" at bounding box center [263, 89] width 31 height 20
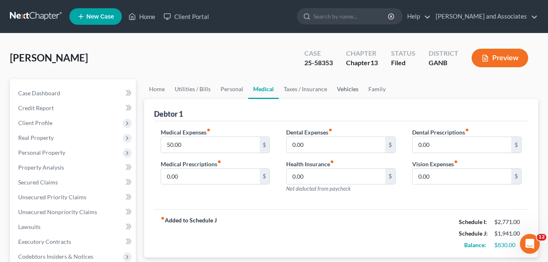
click at [350, 90] on link "Vehicles" at bounding box center [347, 89] width 31 height 20
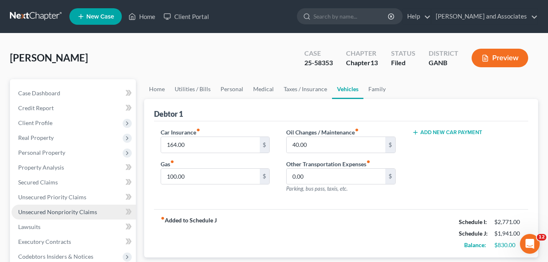
scroll to position [83, 0]
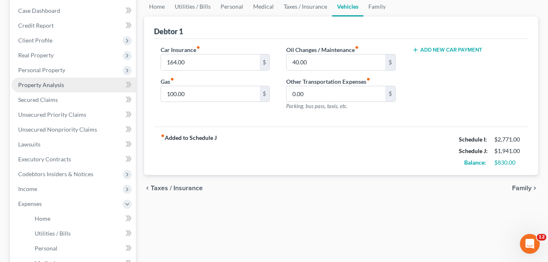
click at [48, 86] on span "Property Analysis" at bounding box center [41, 84] width 46 height 7
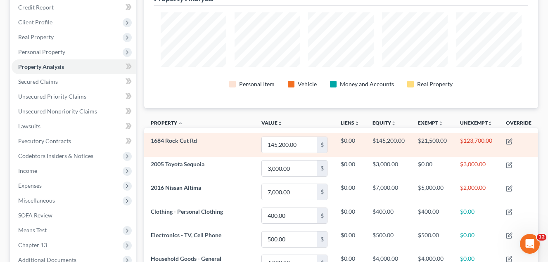
scroll to position [94, 0]
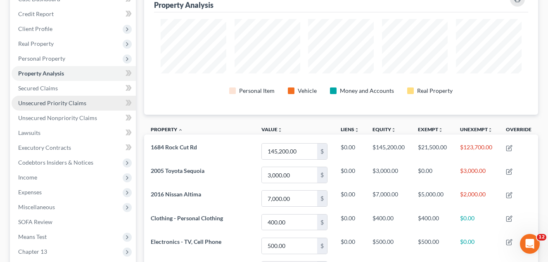
click at [58, 104] on span "Unsecured Priority Claims" at bounding box center [52, 102] width 68 height 7
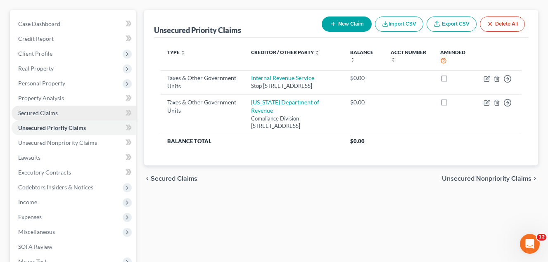
scroll to position [83, 0]
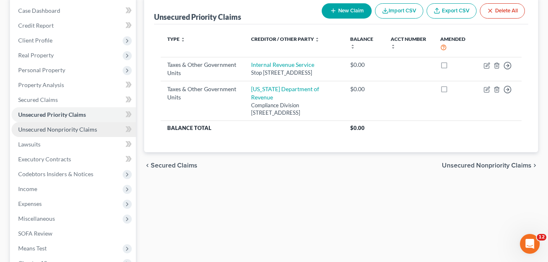
click at [60, 131] on span "Unsecured Nonpriority Claims" at bounding box center [57, 129] width 79 height 7
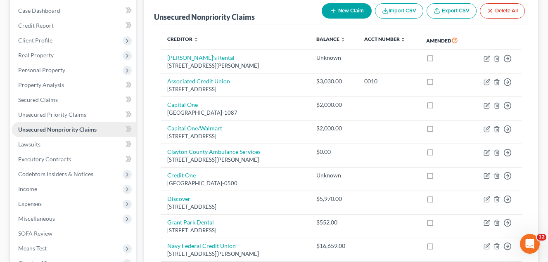
click at [46, 130] on span "Unsecured Nonpriority Claims" at bounding box center [57, 129] width 78 height 7
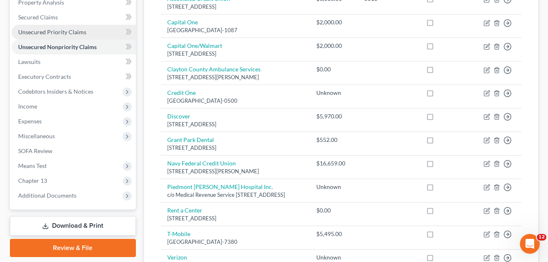
click at [56, 33] on span "Unsecured Priority Claims" at bounding box center [52, 31] width 68 height 7
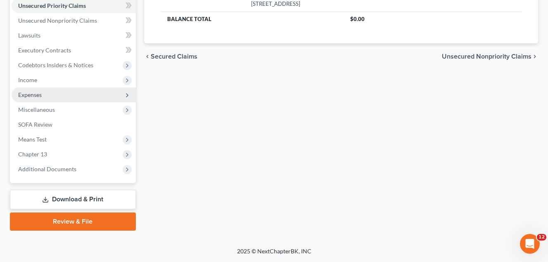
click at [33, 94] on span "Expenses" at bounding box center [30, 94] width 24 height 7
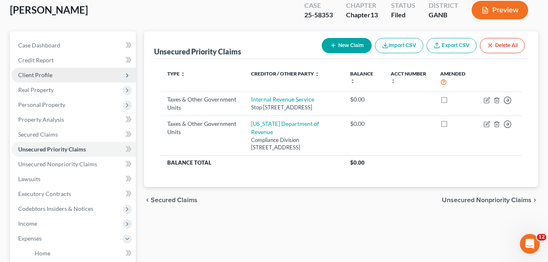
click at [45, 76] on span "Client Profile" at bounding box center [35, 74] width 34 height 7
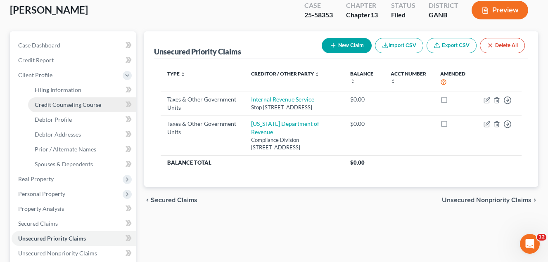
click at [90, 105] on span "Credit Counseling Course" at bounding box center [68, 104] width 66 height 7
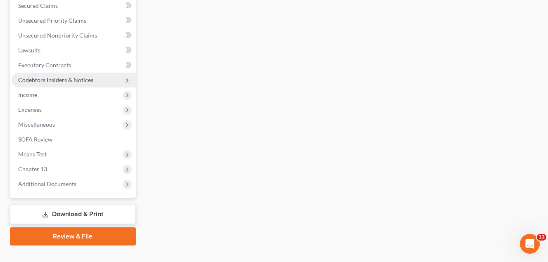
scroll to position [281, 0]
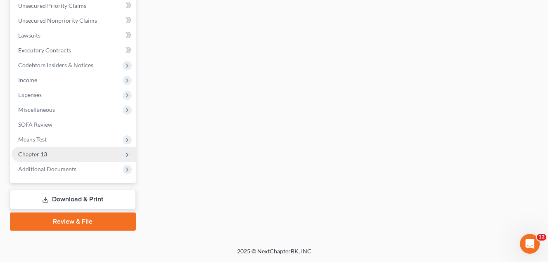
click at [44, 155] on span "Chapter 13" at bounding box center [32, 154] width 29 height 7
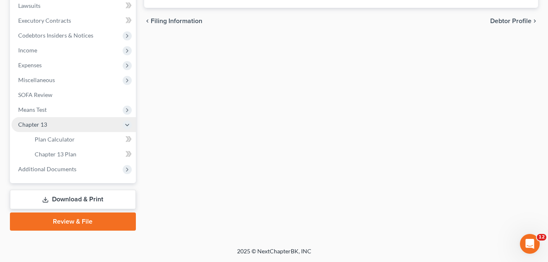
scroll to position [192, 0]
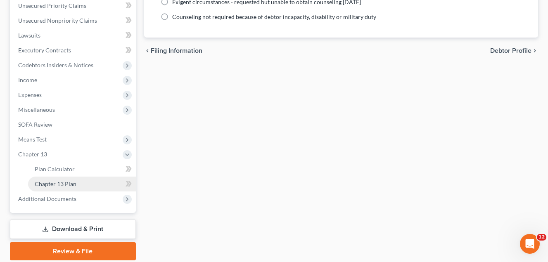
click at [65, 186] on span "Chapter 13 Plan" at bounding box center [56, 183] width 42 height 7
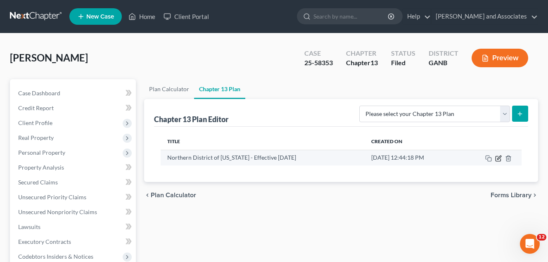
click at [497, 158] on icon "button" at bounding box center [498, 158] width 7 height 7
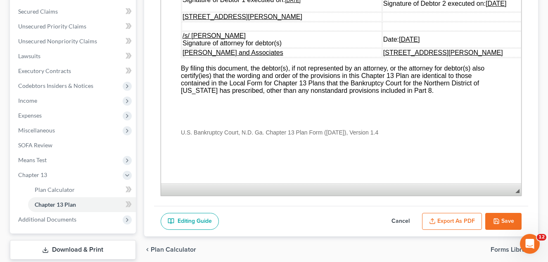
scroll to position [221, 0]
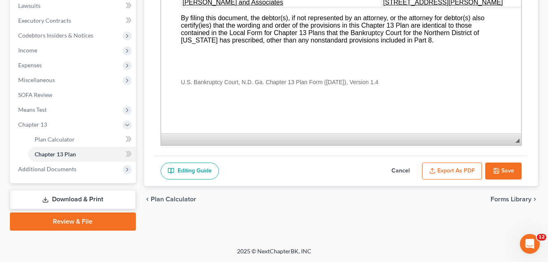
click at [499, 171] on button "Save" at bounding box center [503, 171] width 36 height 17
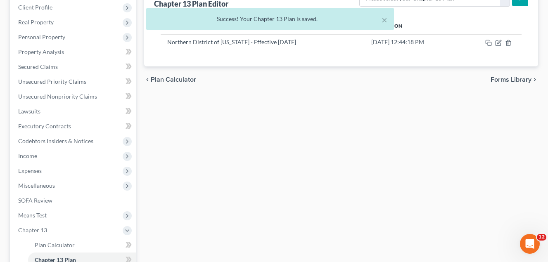
scroll to position [56, 0]
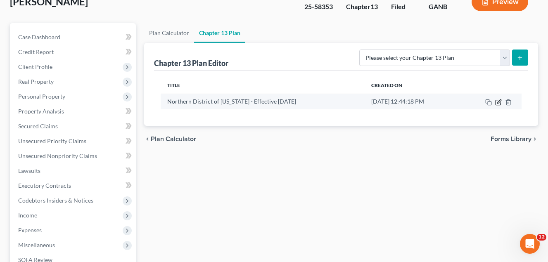
click at [498, 103] on icon "button" at bounding box center [499, 101] width 4 height 4
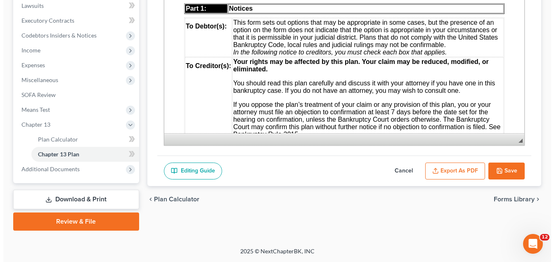
scroll to position [206, 0]
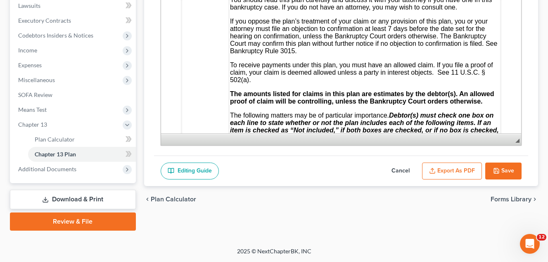
drag, startPoint x: 462, startPoint y: 172, endPoint x: 462, endPoint y: 168, distance: 4.1
click at [462, 169] on button "Export as PDF" at bounding box center [452, 171] width 60 height 17
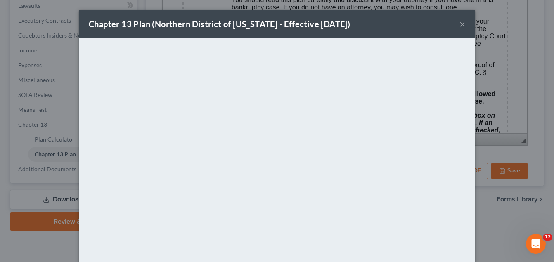
scroll to position [83, 0]
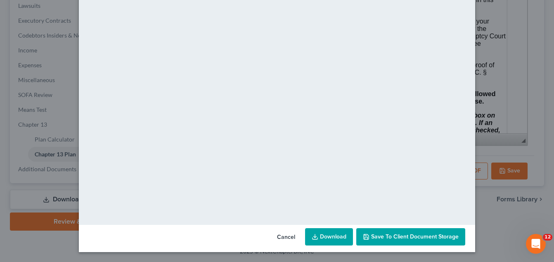
click at [324, 238] on link "Download" at bounding box center [329, 236] width 48 height 17
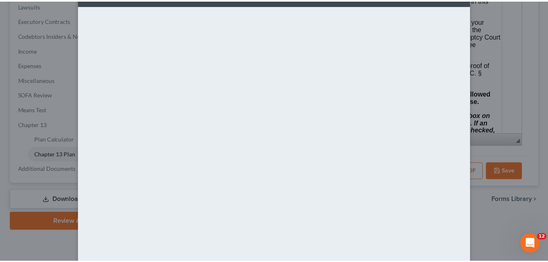
scroll to position [0, 0]
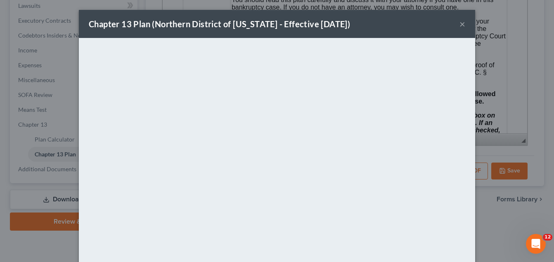
click at [459, 26] on button "×" at bounding box center [462, 24] width 6 height 10
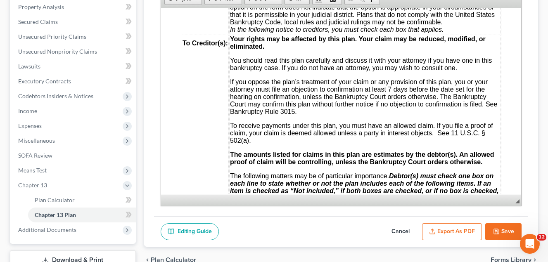
scroll to position [56, 0]
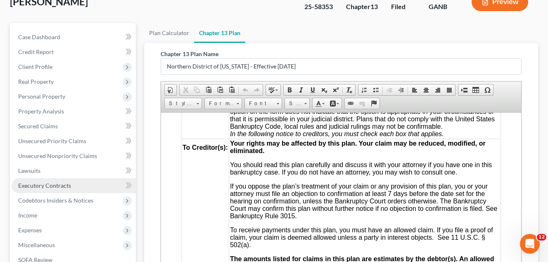
click at [45, 187] on span "Executory Contracts" at bounding box center [44, 185] width 53 height 7
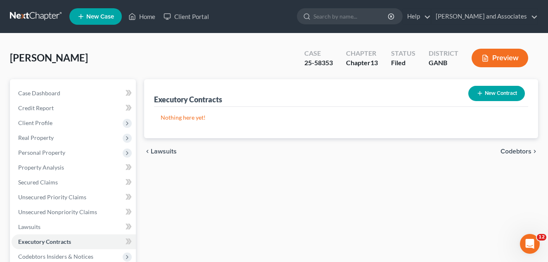
click at [504, 95] on button "New Contract" at bounding box center [496, 93] width 57 height 15
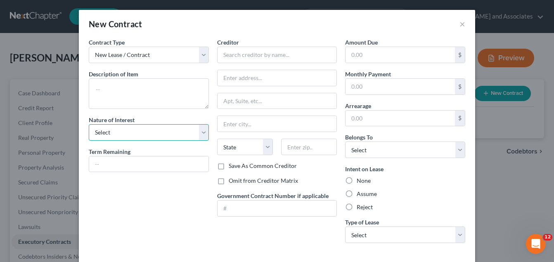
click at [200, 132] on select "Select Purchaser Agent Lessor Lessee" at bounding box center [149, 132] width 120 height 17
select select "3"
click at [89, 124] on select "Select Purchaser Agent Lessor Lessee" at bounding box center [149, 132] width 120 height 17
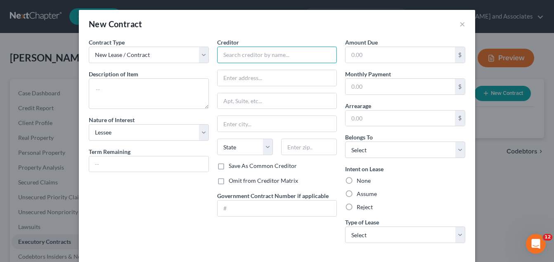
click at [239, 57] on input "text" at bounding box center [277, 55] width 120 height 17
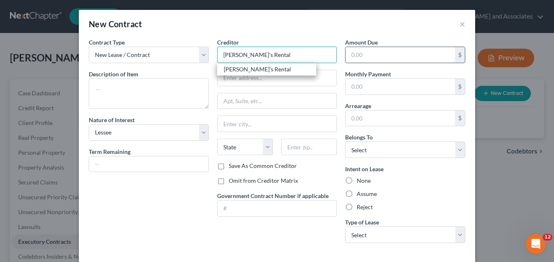
type input "[PERSON_NAME]'s Rental"
click at [368, 57] on input "text" at bounding box center [399, 55] width 109 height 16
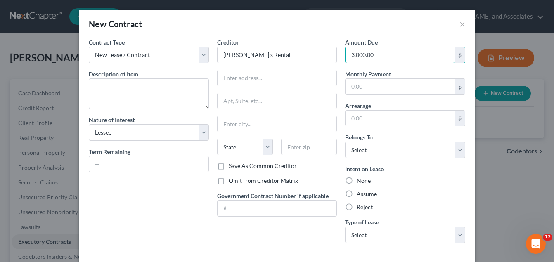
type input "3,000.00"
click at [357, 208] on label "Reject" at bounding box center [365, 207] width 16 height 8
click at [360, 208] on input "Reject" at bounding box center [362, 205] width 5 height 5
radio input "true"
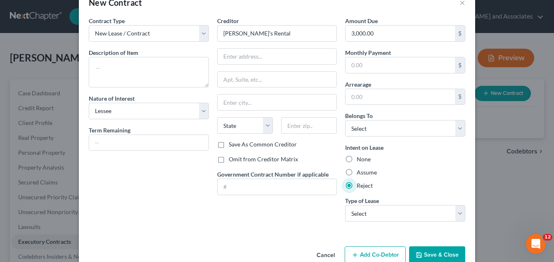
scroll to position [40, 0]
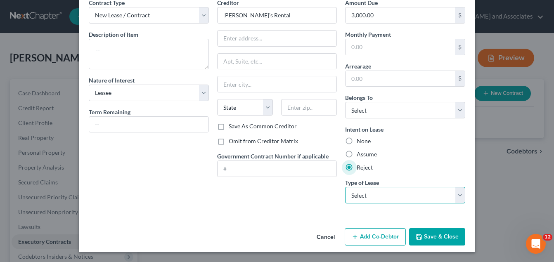
click at [457, 194] on select "Select Real Estate Car Other" at bounding box center [405, 195] width 120 height 17
select select "2"
click at [345, 187] on select "Select Real Estate Car Other" at bounding box center [405, 195] width 120 height 17
click at [456, 196] on select "Select Real Estate Car Other" at bounding box center [405, 195] width 120 height 17
click at [447, 157] on div "Assume" at bounding box center [405, 154] width 120 height 8
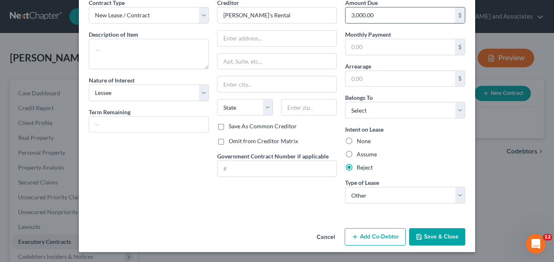
click at [379, 15] on input "3,000.00" at bounding box center [399, 15] width 109 height 16
type input "5,000.00"
click at [437, 240] on button "Save & Close" at bounding box center [437, 236] width 56 height 17
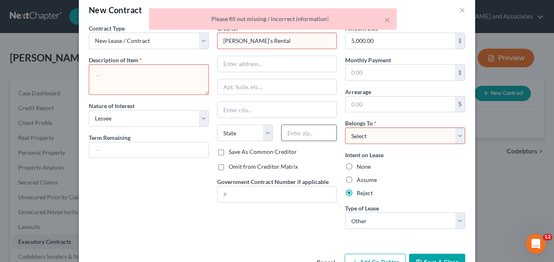
scroll to position [0, 0]
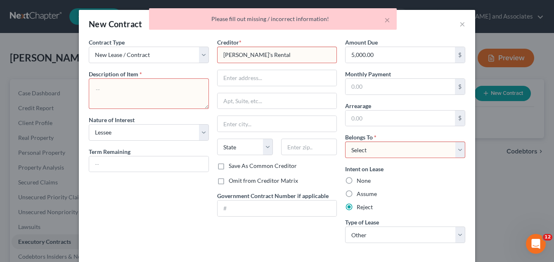
click at [101, 88] on textarea at bounding box center [149, 93] width 120 height 31
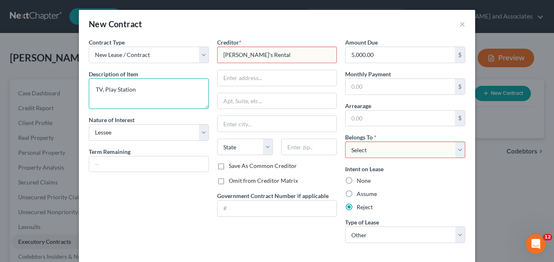
scroll to position [40, 0]
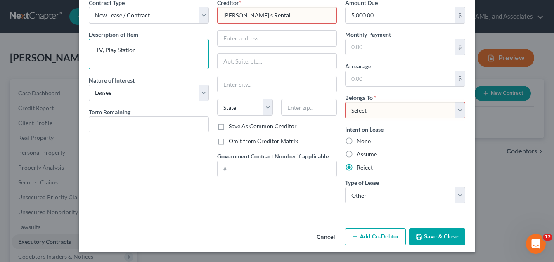
type textarea "TV, Play Station"
click at [458, 111] on select "Select Debtor 1 Only Debtor 2 Only Debtor 1 And Debtor 2 Only At Least One Of T…" at bounding box center [405, 110] width 120 height 17
select select "0"
click at [345, 102] on select "Select Debtor 1 Only Debtor 2 Only Debtor 1 And Debtor 2 Only At Least One Of T…" at bounding box center [405, 110] width 120 height 17
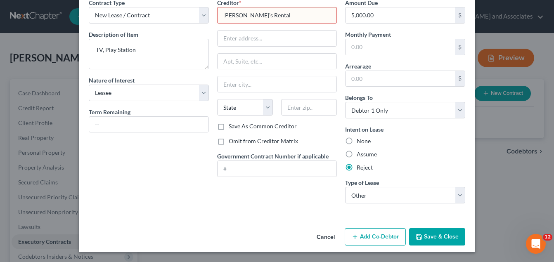
click at [442, 241] on button "Save & Close" at bounding box center [437, 236] width 56 height 17
click at [279, 16] on input "[PERSON_NAME]'s Rental" at bounding box center [277, 15] width 120 height 17
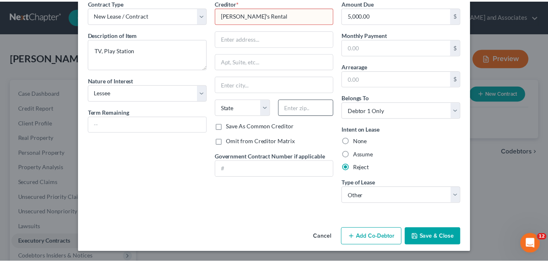
scroll to position [0, 0]
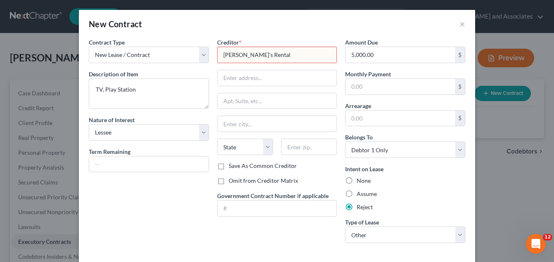
click at [481, 162] on div "New Contract × Contract Type New Lease / Contract New Timeshare Description of …" at bounding box center [277, 131] width 554 height 262
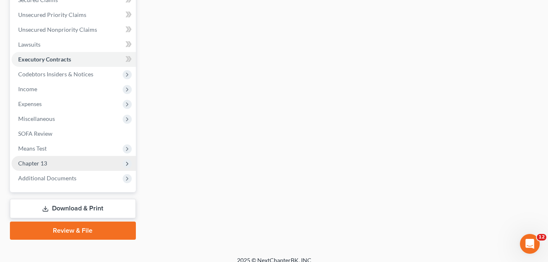
scroll to position [192, 0]
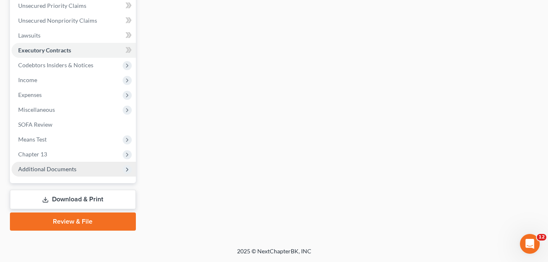
click at [53, 168] on span "Additional Documents" at bounding box center [47, 169] width 58 height 7
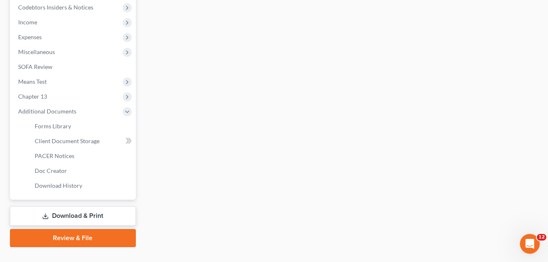
scroll to position [266, 0]
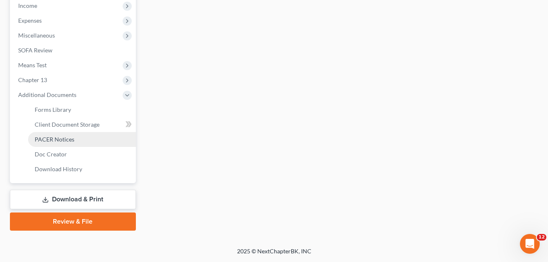
click at [64, 139] on span "PACER Notices" at bounding box center [55, 139] width 40 height 7
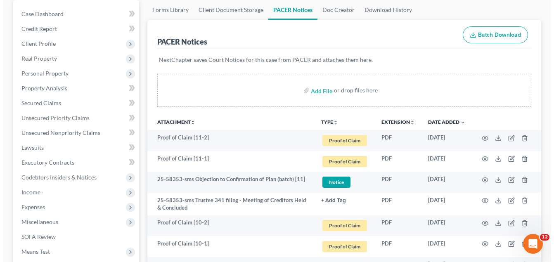
scroll to position [83, 0]
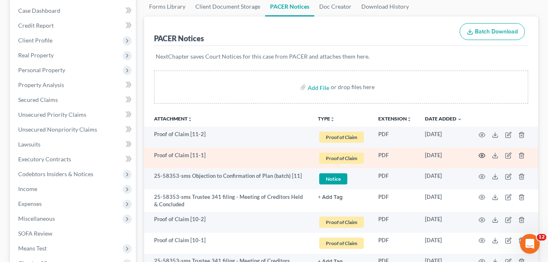
click at [482, 154] on icon "button" at bounding box center [481, 155] width 7 height 7
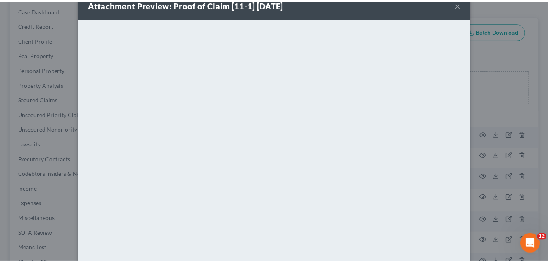
scroll to position [0, 0]
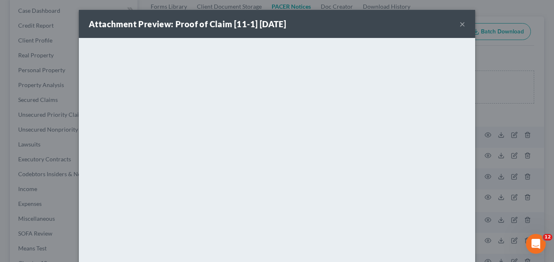
click at [459, 26] on button "×" at bounding box center [462, 24] width 6 height 10
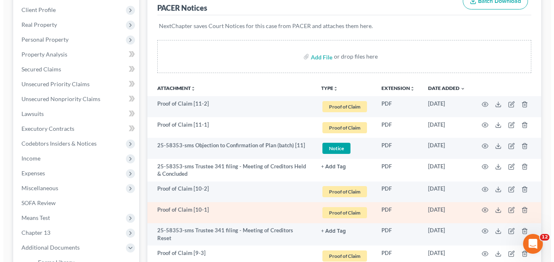
scroll to position [165, 0]
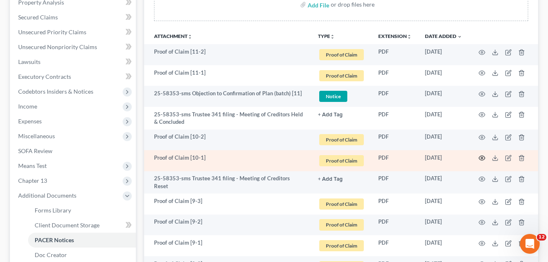
click at [480, 160] on icon "button" at bounding box center [481, 158] width 7 height 7
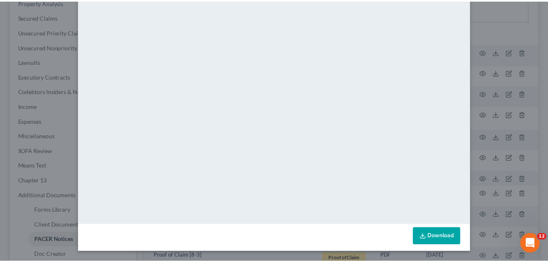
scroll to position [0, 0]
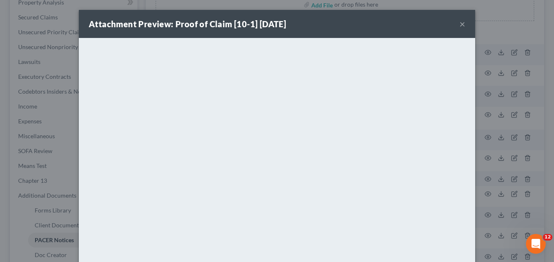
click at [459, 24] on button "×" at bounding box center [462, 24] width 6 height 10
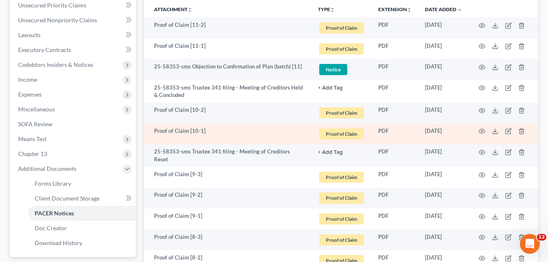
scroll to position [248, 0]
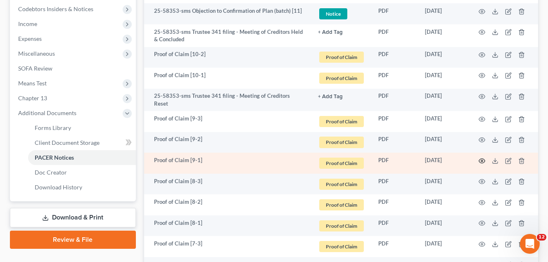
click at [480, 158] on icon "button" at bounding box center [481, 161] width 7 height 7
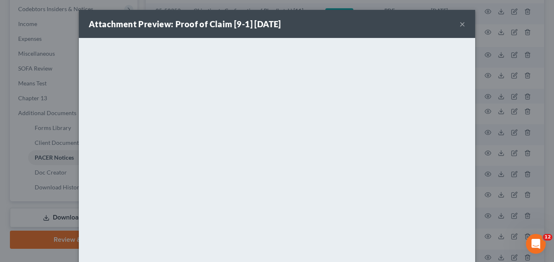
click at [460, 24] on button "×" at bounding box center [462, 24] width 6 height 10
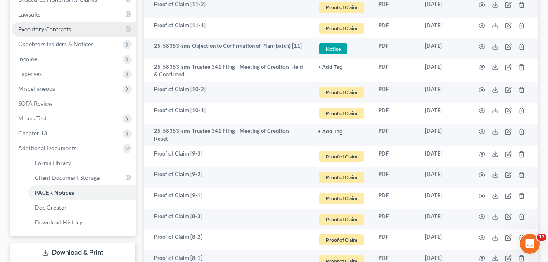
scroll to position [165, 0]
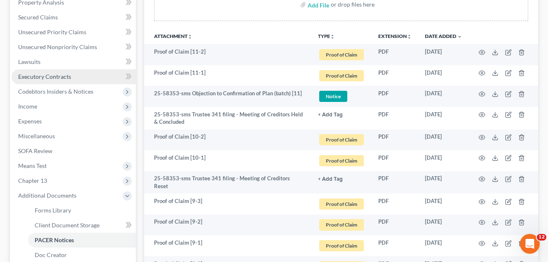
click at [38, 76] on span "Executory Contracts" at bounding box center [44, 76] width 53 height 7
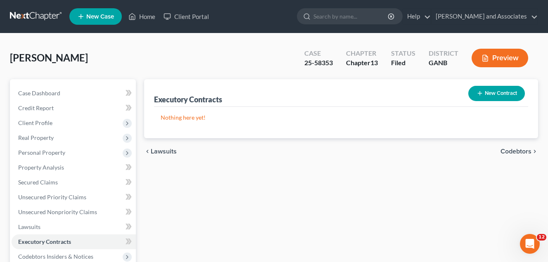
click at [500, 94] on button "New Contract" at bounding box center [496, 93] width 57 height 15
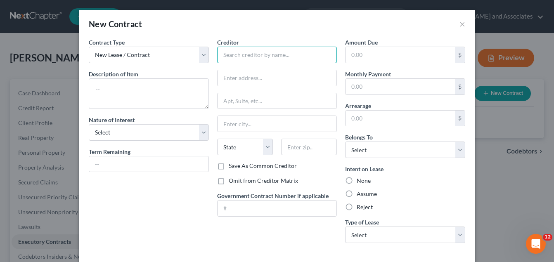
click at [235, 56] on input "text" at bounding box center [277, 55] width 120 height 17
type input "[PERSON_NAME]'s LLc"
click at [202, 132] on select "Select Purchaser Agent Lessor Lessee" at bounding box center [149, 132] width 120 height 17
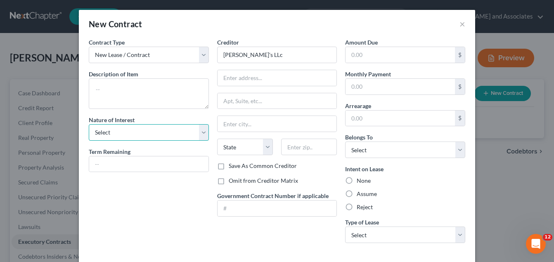
select select "3"
click at [89, 124] on select "Select Purchaser Agent Lessor Lessee" at bounding box center [149, 132] width 120 height 17
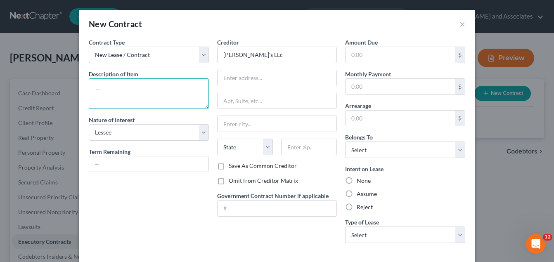
click at [107, 94] on textarea at bounding box center [149, 93] width 120 height 31
type textarea "TV, Play Station"
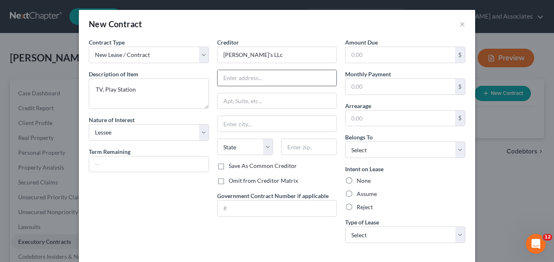
click at [232, 77] on input "text" at bounding box center [277, 78] width 119 height 16
type input "[STREET_ADDRESS]"
drag, startPoint x: 230, startPoint y: 104, endPoint x: 211, endPoint y: 109, distance: 20.0
click at [230, 104] on input "text" at bounding box center [277, 101] width 119 height 16
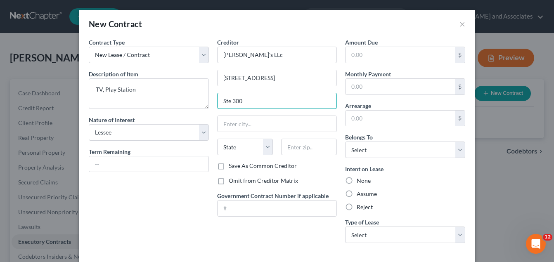
type input "Ste 300"
drag, startPoint x: 187, startPoint y: 188, endPoint x: 190, endPoint y: 170, distance: 18.5
click at [187, 188] on div "Contract Type New Lease / Contract New Timeshare Description of non-residential…" at bounding box center [149, 144] width 128 height 212
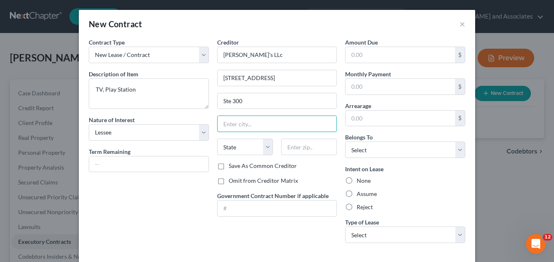
drag, startPoint x: 230, startPoint y: 126, endPoint x: 211, endPoint y: 138, distance: 21.8
click at [230, 126] on input "text" at bounding box center [277, 124] width 119 height 16
type input "[GEOGRAPHIC_DATA]"
click at [188, 222] on div "Contract Type New Lease / Contract New Timeshare Description of non-residential…" at bounding box center [149, 144] width 128 height 212
click at [265, 148] on select "State [US_STATE] AK AR AZ CA CO CT DE DC [GEOGRAPHIC_DATA] [GEOGRAPHIC_DATA] GU…" at bounding box center [245, 147] width 56 height 17
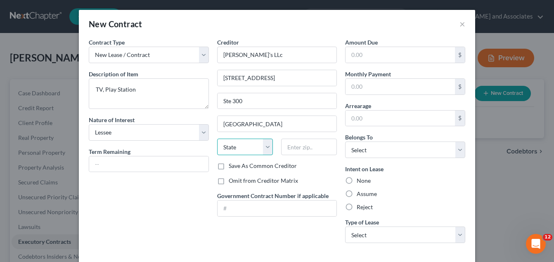
select select "10"
click at [217, 139] on select "State [US_STATE] AK AR AZ CA CO CT DE DC [GEOGRAPHIC_DATA] [GEOGRAPHIC_DATA] GU…" at bounding box center [245, 147] width 56 height 17
click at [293, 151] on input "text" at bounding box center [309, 147] width 56 height 17
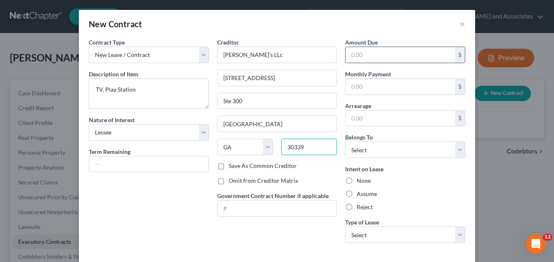
type input "30339"
click at [357, 56] on input "text" at bounding box center [399, 55] width 109 height 16
type input "5,000.00"
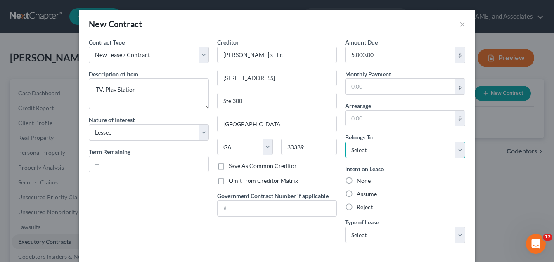
drag, startPoint x: 459, startPoint y: 151, endPoint x: 449, endPoint y: 148, distance: 10.2
click at [459, 151] on select "Select Debtor 1 Only Debtor 2 Only Debtor 1 And Debtor 2 Only At Least One Of T…" at bounding box center [405, 150] width 120 height 17
select select "0"
click at [345, 142] on select "Select Debtor 1 Only Debtor 2 Only Debtor 1 And Debtor 2 Only At Least One Of T…" at bounding box center [405, 150] width 120 height 17
click at [357, 207] on label "Reject" at bounding box center [365, 207] width 16 height 8
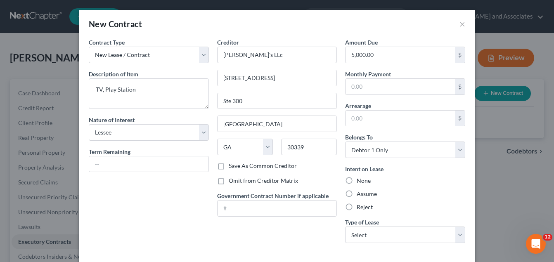
click at [360, 207] on input "Reject" at bounding box center [362, 205] width 5 height 5
radio input "true"
click at [458, 235] on select "Select Real Estate Car Other" at bounding box center [405, 235] width 120 height 17
select select "2"
click at [345, 227] on select "Select Real Estate Car Other" at bounding box center [405, 235] width 120 height 17
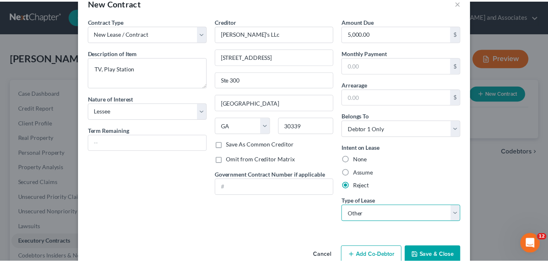
scroll to position [40, 0]
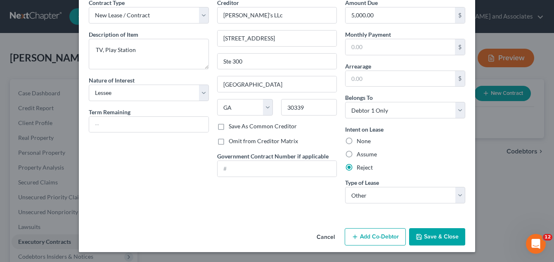
click at [442, 241] on button "Save & Close" at bounding box center [437, 236] width 56 height 17
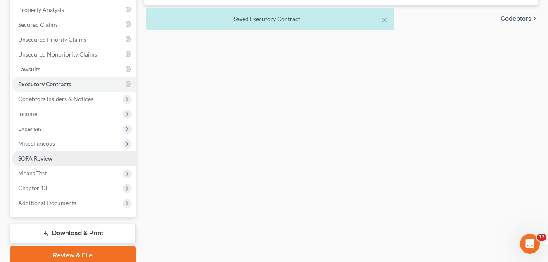
scroll to position [192, 0]
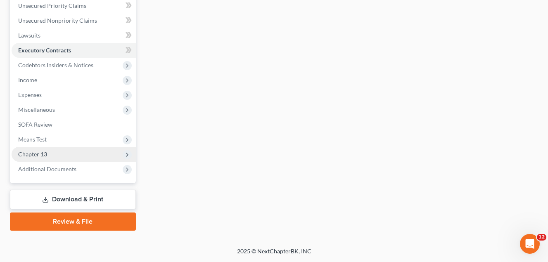
click at [47, 155] on span "Chapter 13" at bounding box center [32, 154] width 29 height 7
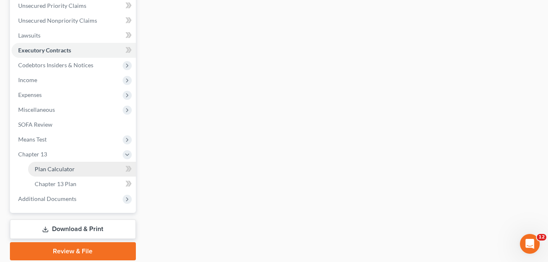
click at [62, 169] on span "Plan Calculator" at bounding box center [55, 169] width 40 height 7
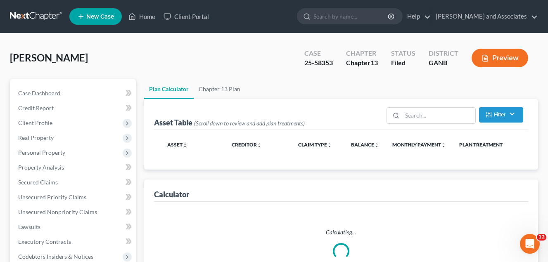
select select "59"
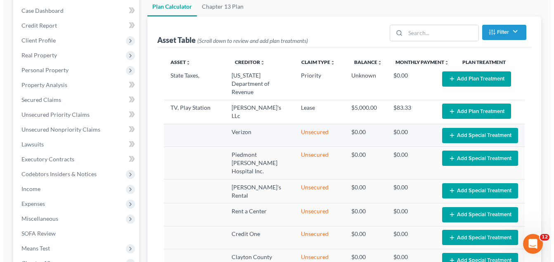
scroll to position [41, 0]
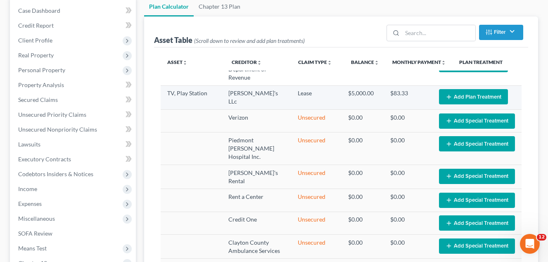
click at [459, 98] on button "Add Plan Treatment" at bounding box center [473, 96] width 69 height 15
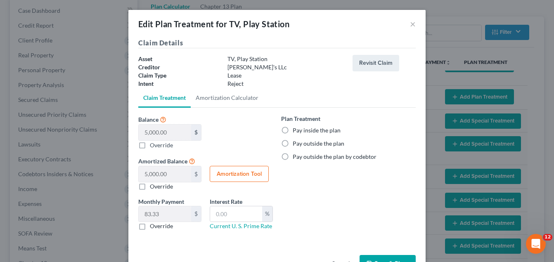
click at [293, 143] on label "Pay outside the plan" at bounding box center [319, 144] width 52 height 8
click at [296, 143] on input "Pay outside the plan" at bounding box center [298, 142] width 5 height 5
radio input "true"
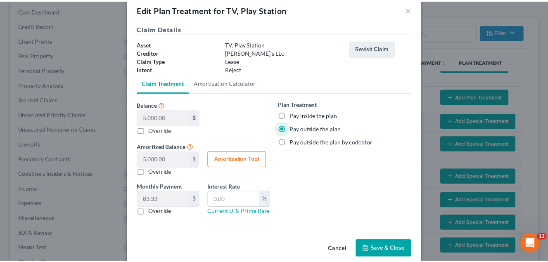
scroll to position [27, 0]
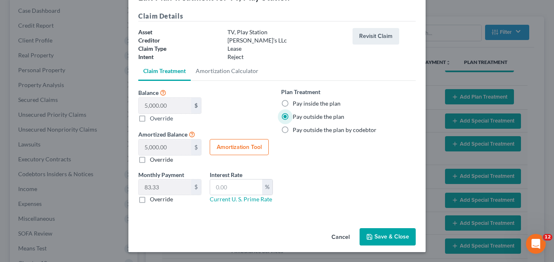
click at [386, 239] on button "Save & Close" at bounding box center [388, 236] width 56 height 17
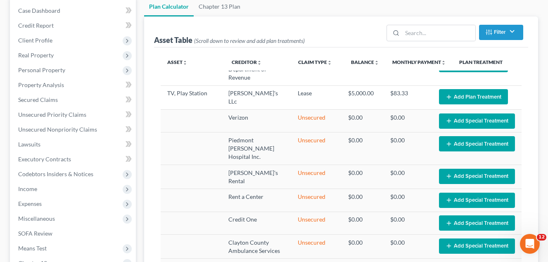
select select "59"
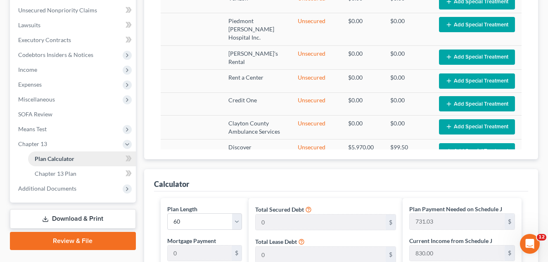
scroll to position [206, 0]
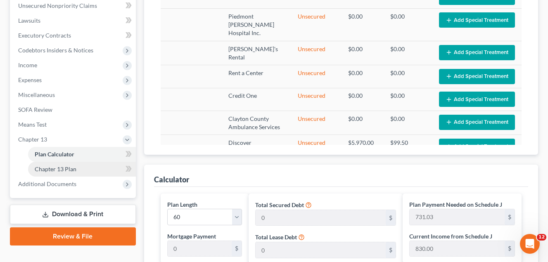
click at [68, 169] on span "Chapter 13 Plan" at bounding box center [56, 169] width 42 height 7
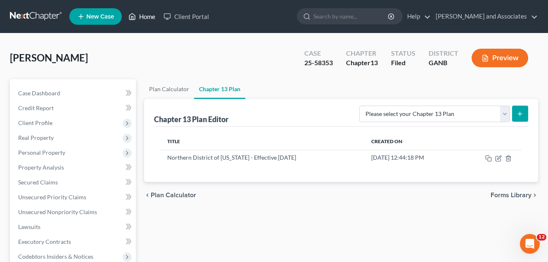
click at [148, 16] on link "Home" at bounding box center [141, 16] width 35 height 15
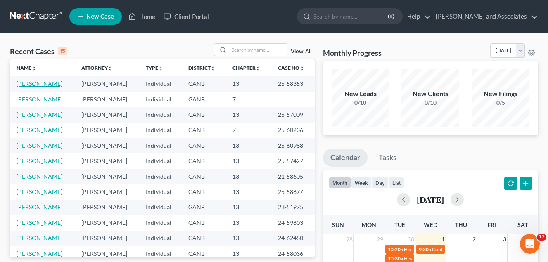
click at [36, 82] on link "[PERSON_NAME]" at bounding box center [40, 83] width 46 height 7
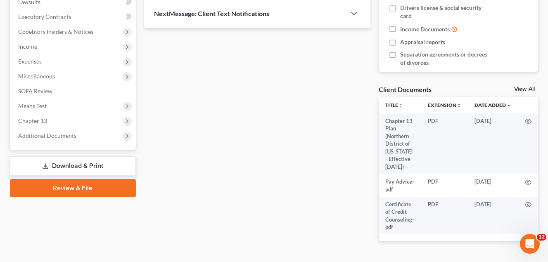
scroll to position [268, 0]
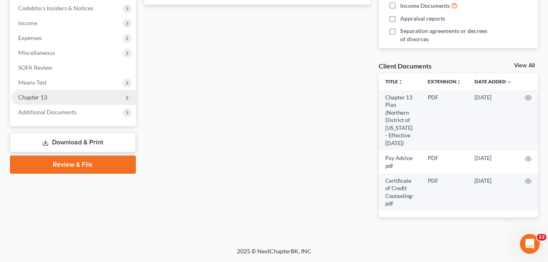
click at [43, 94] on span "Chapter 13" at bounding box center [32, 97] width 29 height 7
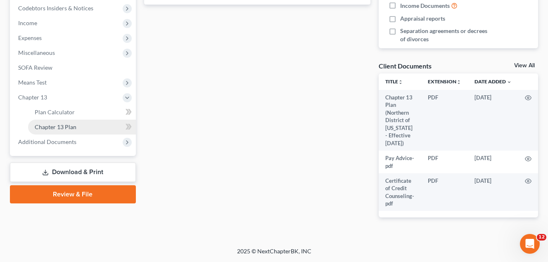
click at [70, 123] on span "Chapter 13 Plan" at bounding box center [56, 126] width 42 height 7
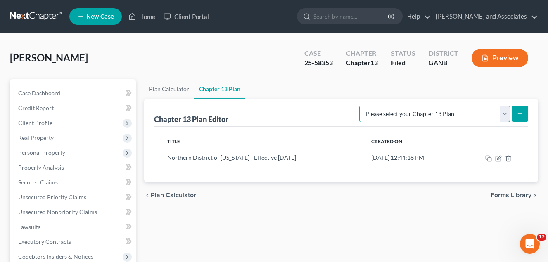
click at [504, 114] on select "Please select your Chapter 13 Plan National Form Plan - Official Form 113 North…" at bounding box center [434, 114] width 151 height 17
select select "2"
click at [360, 106] on select "Please select your Chapter 13 Plan National Form Plan - Official Form 113 North…" at bounding box center [434, 114] width 151 height 17
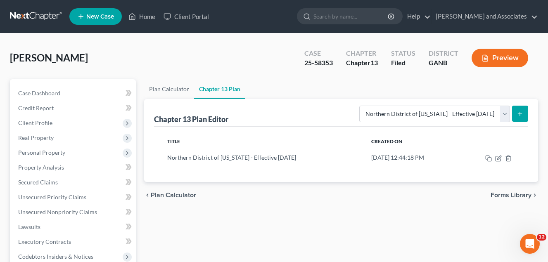
click at [521, 114] on icon "submit" at bounding box center [519, 114] width 7 height 7
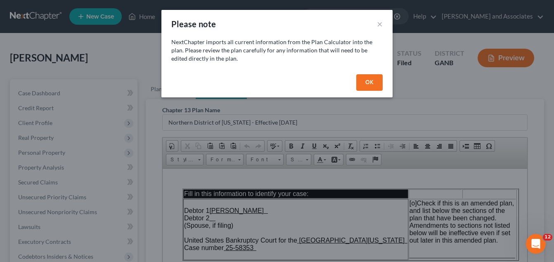
click at [370, 81] on button "OK" at bounding box center [369, 82] width 26 height 17
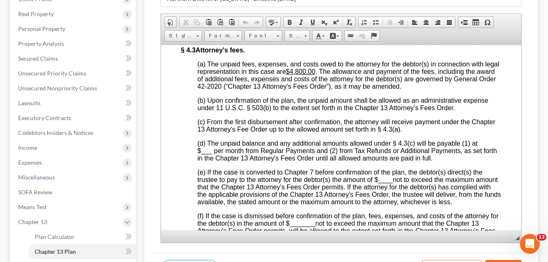
scroll to position [1775, 0]
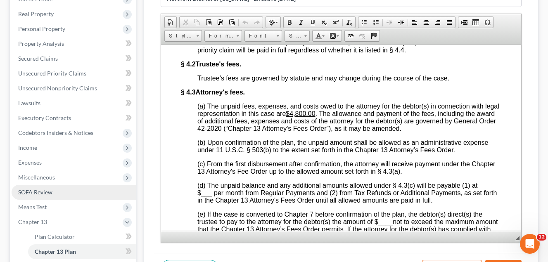
click at [86, 189] on link "SOFA Review" at bounding box center [74, 192] width 124 height 15
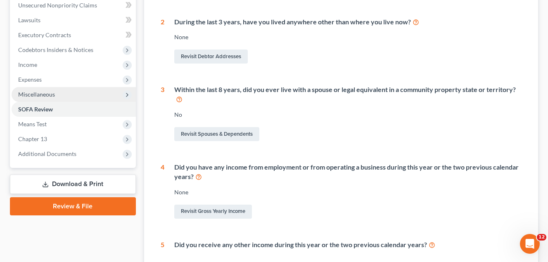
scroll to position [206, 0]
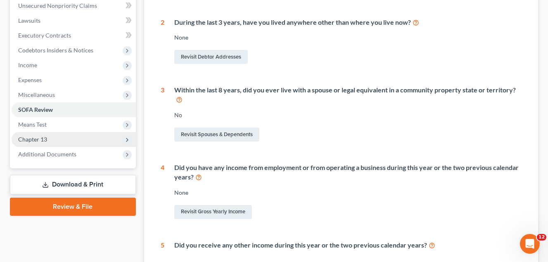
click at [43, 139] on span "Chapter 13" at bounding box center [32, 139] width 29 height 7
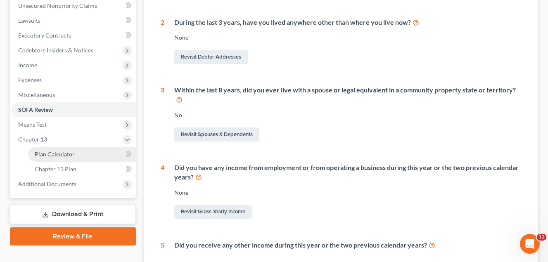
click at [68, 155] on span "Plan Calculator" at bounding box center [55, 154] width 40 height 7
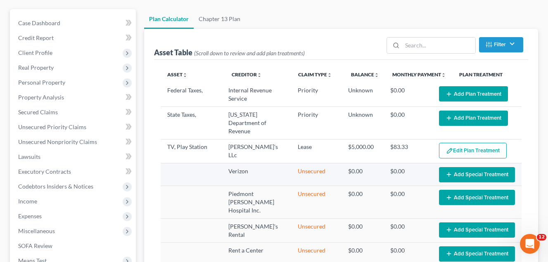
select select "59"
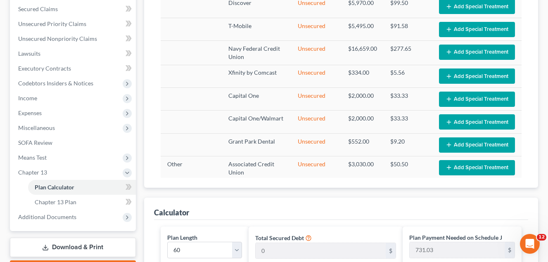
scroll to position [124, 0]
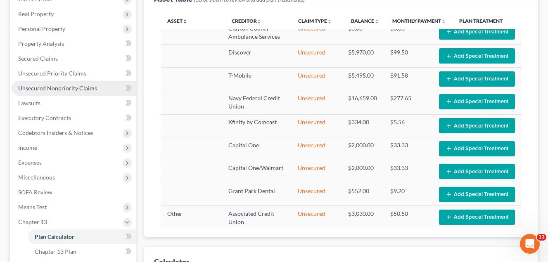
drag, startPoint x: 64, startPoint y: 90, endPoint x: 75, endPoint y: 95, distance: 11.7
click at [64, 90] on span "Unsecured Nonpriority Claims" at bounding box center [57, 88] width 79 height 7
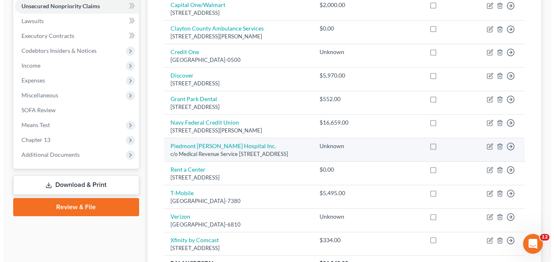
scroll to position [206, 0]
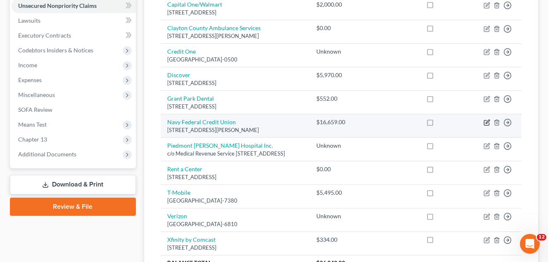
click at [485, 123] on icon "button" at bounding box center [486, 122] width 7 height 7
select select "48"
select select "0"
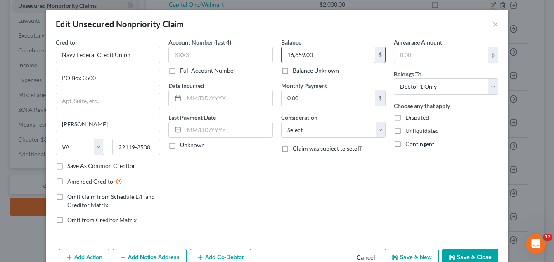
click at [315, 57] on input "16,659.00" at bounding box center [329, 55] width 94 height 16
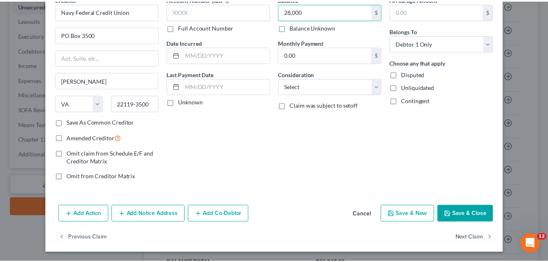
scroll to position [44, 0]
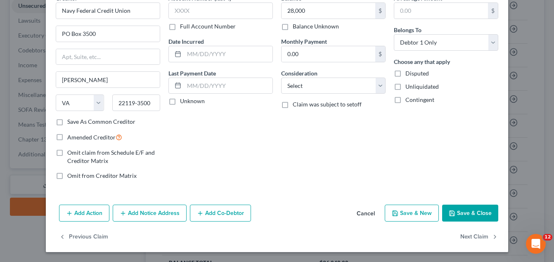
click at [463, 210] on button "Save & Close" at bounding box center [470, 213] width 56 height 17
type input "28,000.00"
type input "0"
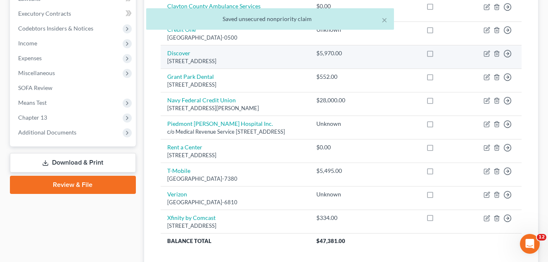
scroll to position [165, 0]
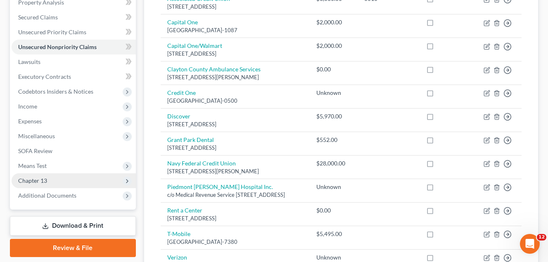
click at [45, 180] on span "Chapter 13" at bounding box center [32, 180] width 29 height 7
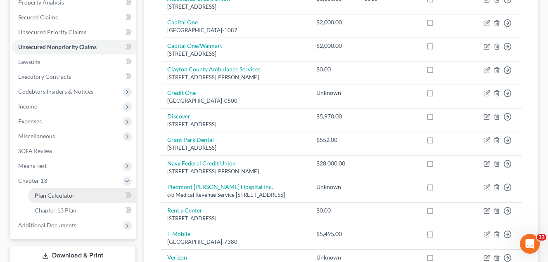
click at [67, 196] on span "Plan Calculator" at bounding box center [55, 195] width 40 height 7
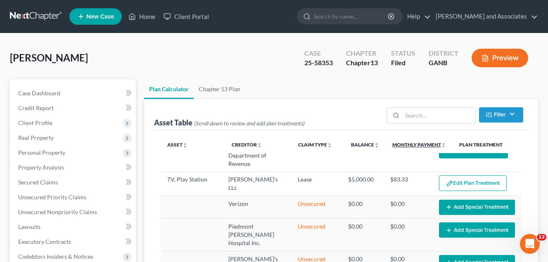
scroll to position [124, 0]
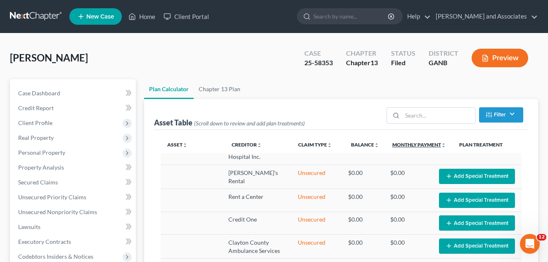
select select "59"
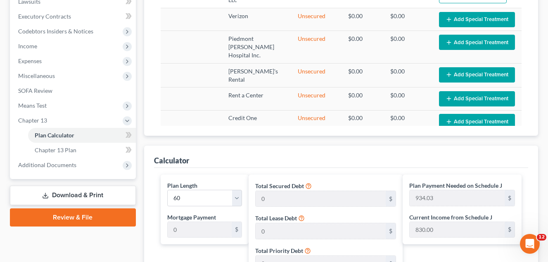
scroll to position [289, 0]
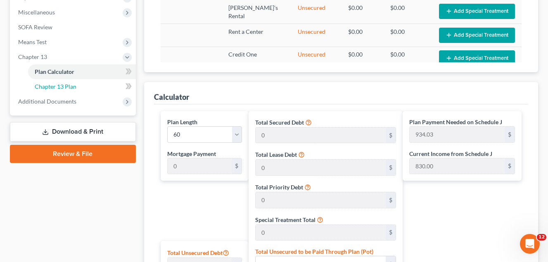
drag, startPoint x: 68, startPoint y: 88, endPoint x: 318, endPoint y: 166, distance: 262.0
click at [68, 88] on span "Chapter 13 Plan" at bounding box center [56, 86] width 42 height 7
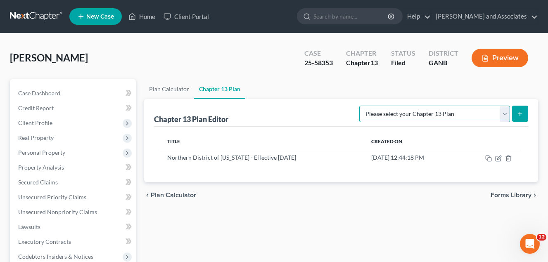
click at [506, 114] on select "Please select your Chapter 13 Plan National Form Plan - Official Form 113 North…" at bounding box center [434, 114] width 151 height 17
select select "2"
click at [360, 106] on select "Please select your Chapter 13 Plan National Form Plan - Official Form 113 North…" at bounding box center [434, 114] width 151 height 17
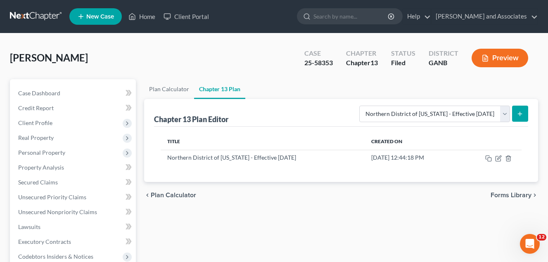
click at [519, 113] on icon "submit" at bounding box center [519, 114] width 7 height 7
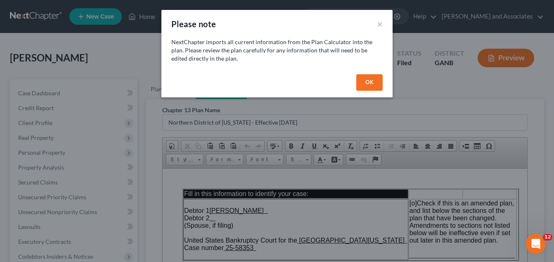
click at [369, 83] on button "OK" at bounding box center [369, 82] width 26 height 17
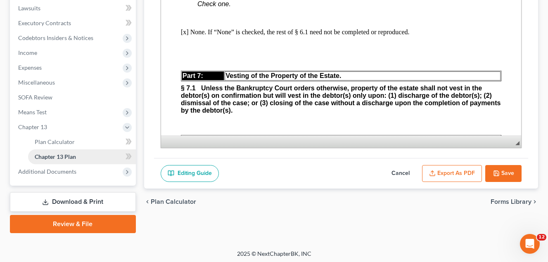
scroll to position [221, 0]
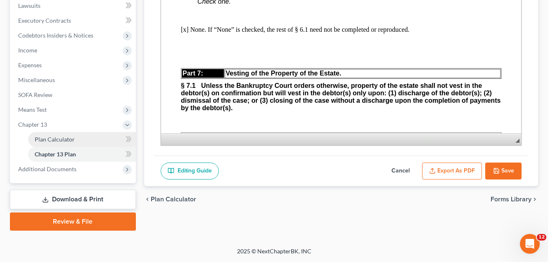
click at [66, 139] on span "Plan Calculator" at bounding box center [55, 139] width 40 height 7
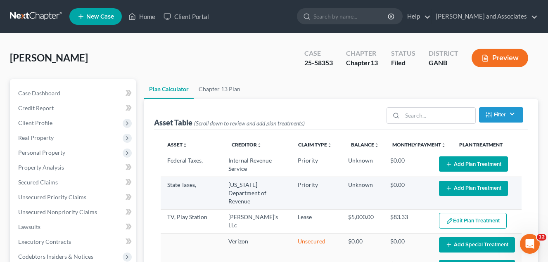
select select "59"
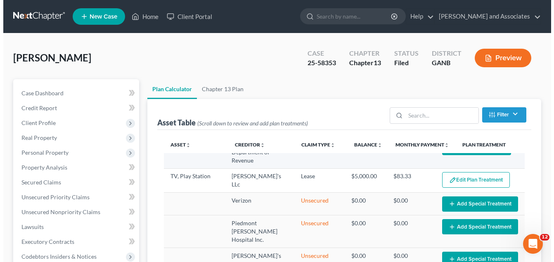
scroll to position [41, 0]
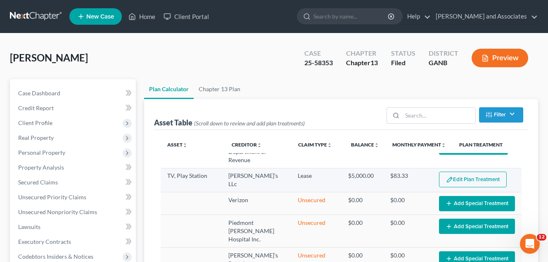
click at [466, 180] on button "Edit Plan Treatment" at bounding box center [473, 180] width 68 height 16
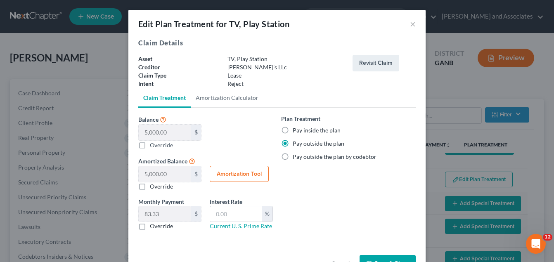
click at [293, 129] on label "Pay inside the plan" at bounding box center [317, 130] width 48 height 8
click at [296, 129] on input "Pay inside the plan" at bounding box center [298, 128] width 5 height 5
radio input "true"
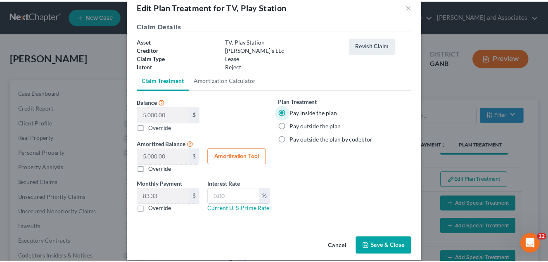
scroll to position [27, 0]
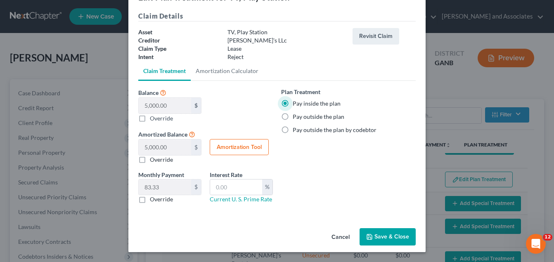
click at [388, 236] on button "Save & Close" at bounding box center [388, 236] width 56 height 17
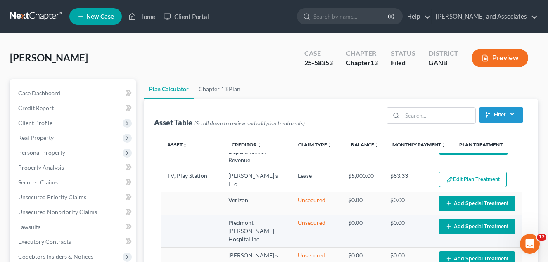
select select "59"
click at [151, 15] on link "Home" at bounding box center [141, 16] width 35 height 15
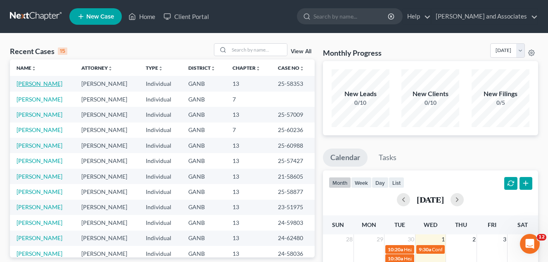
click at [46, 84] on link "[PERSON_NAME]" at bounding box center [40, 83] width 46 height 7
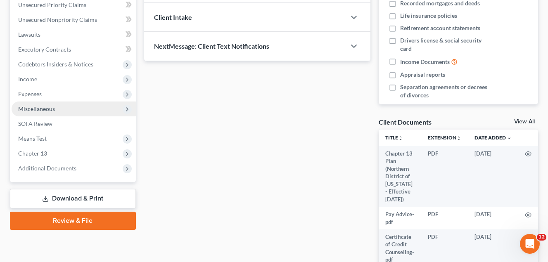
scroll to position [206, 0]
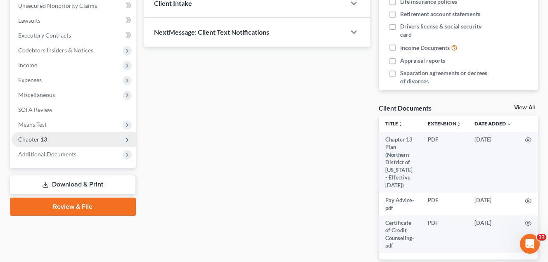
click at [46, 140] on span "Chapter 13" at bounding box center [32, 139] width 29 height 7
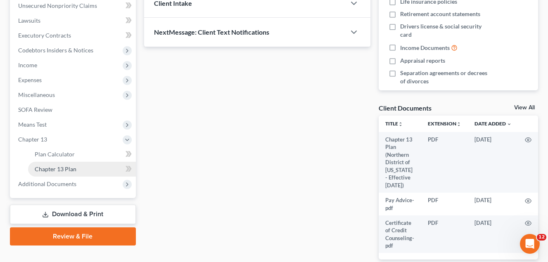
click at [66, 169] on span "Chapter 13 Plan" at bounding box center [56, 169] width 42 height 7
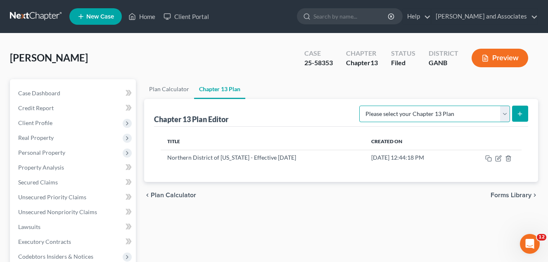
drag, startPoint x: 504, startPoint y: 112, endPoint x: 503, endPoint y: 122, distance: 10.4
click at [504, 112] on select "Please select your Chapter 13 Plan National Form Plan - Official Form 113 North…" at bounding box center [434, 114] width 151 height 17
select select "2"
click at [360, 106] on select "Please select your Chapter 13 Plan National Form Plan - Official Form 113 North…" at bounding box center [434, 114] width 151 height 17
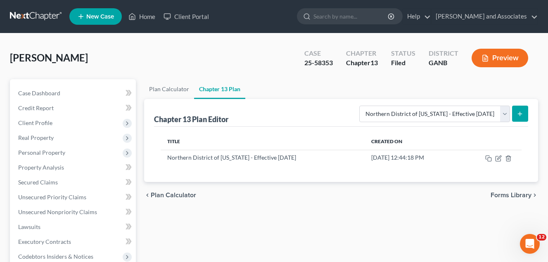
click at [520, 112] on line "submit" at bounding box center [520, 114] width 0 height 4
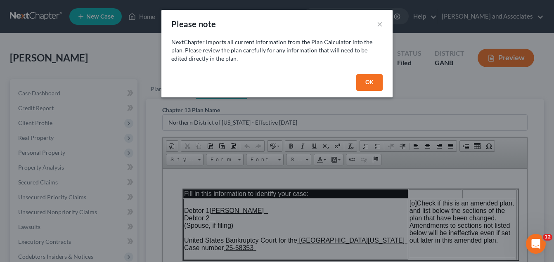
click at [370, 80] on button "OK" at bounding box center [369, 82] width 26 height 17
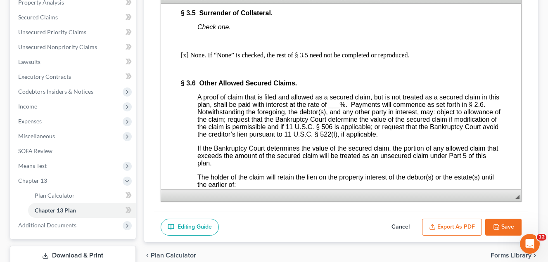
scroll to position [1403, 0]
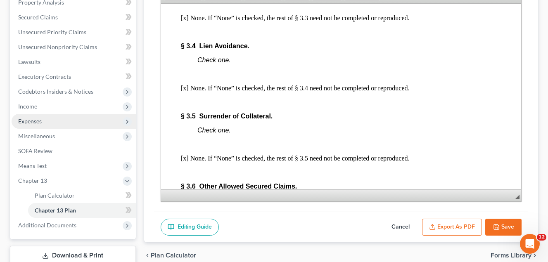
click at [100, 124] on span "Expenses" at bounding box center [74, 121] width 124 height 15
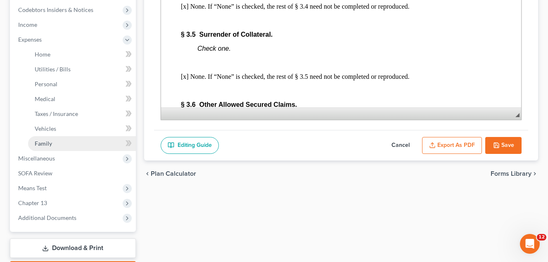
scroll to position [248, 0]
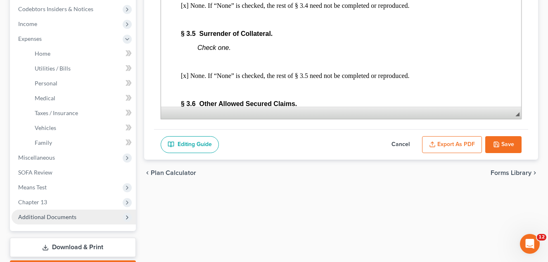
drag, startPoint x: 42, startPoint y: 201, endPoint x: 77, endPoint y: 212, distance: 36.6
click at [42, 201] on span "Chapter 13" at bounding box center [32, 202] width 29 height 7
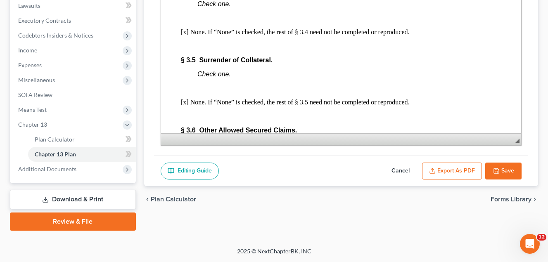
scroll to position [221, 0]
click at [68, 139] on span "Plan Calculator" at bounding box center [55, 139] width 40 height 7
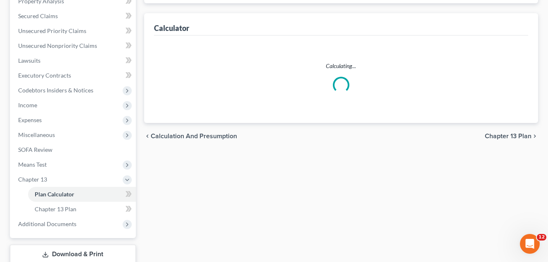
scroll to position [71, 0]
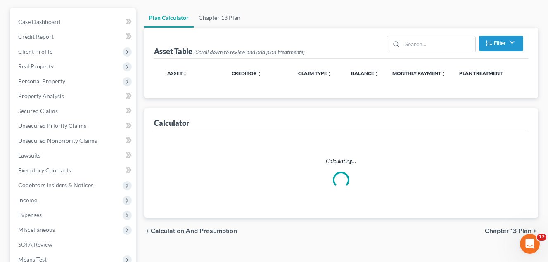
select select "59"
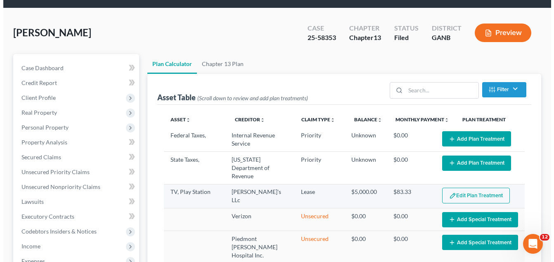
scroll to position [83, 0]
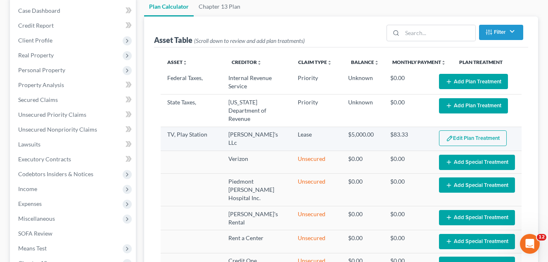
click at [461, 140] on button "Edit Plan Treatment" at bounding box center [473, 138] width 68 height 16
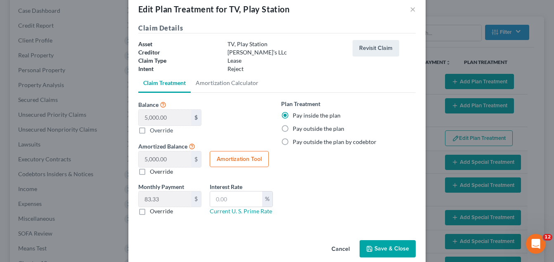
scroll to position [27, 0]
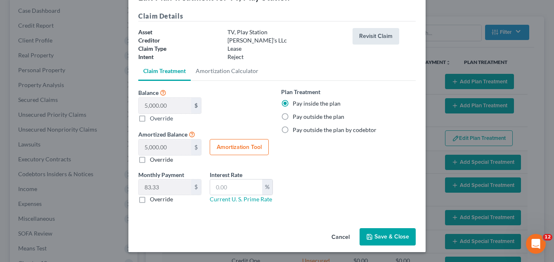
click at [373, 37] on button "Revisit Claim" at bounding box center [376, 36] width 47 height 17
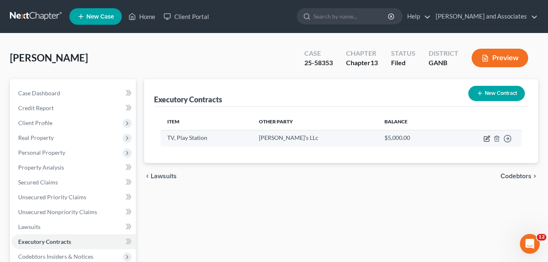
click at [485, 139] on icon "button" at bounding box center [486, 138] width 7 height 7
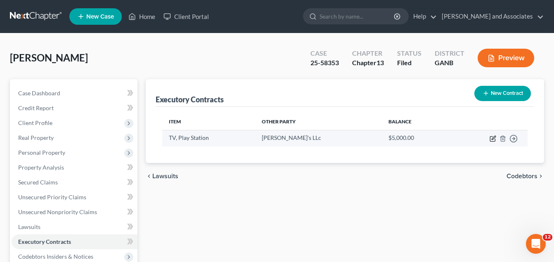
select select "3"
select select "10"
select select "0"
select select "2"
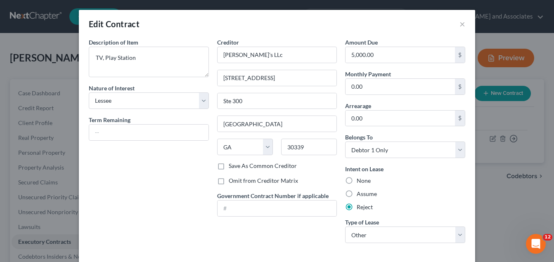
click at [357, 179] on label "None" at bounding box center [364, 181] width 14 height 8
click at [360, 179] on input "None" at bounding box center [362, 179] width 5 height 5
radio input "true"
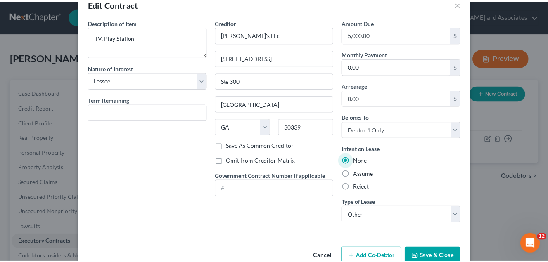
scroll to position [40, 0]
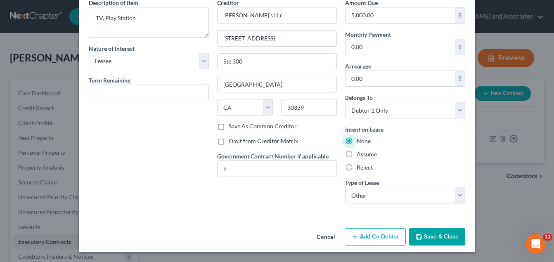
click at [431, 237] on button "Save & Close" at bounding box center [437, 236] width 56 height 17
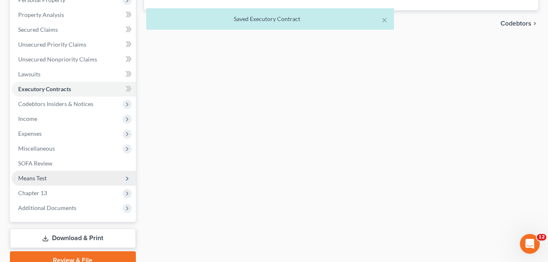
scroll to position [192, 0]
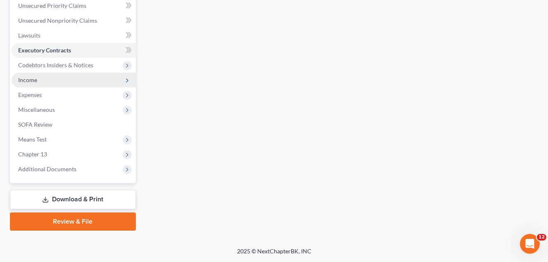
click at [25, 80] on span "Income" at bounding box center [27, 79] width 19 height 7
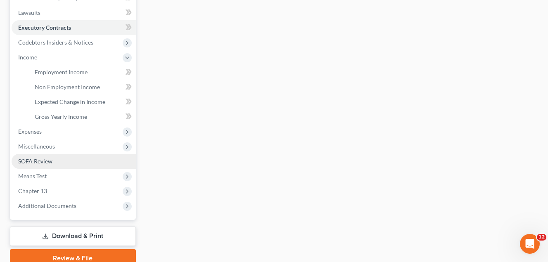
scroll to position [251, 0]
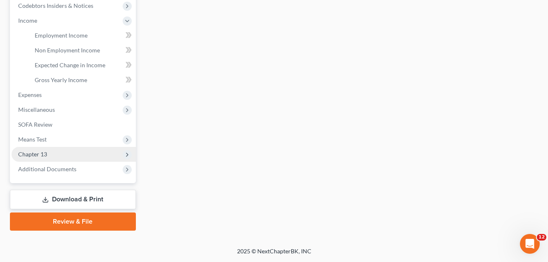
click at [41, 155] on span "Chapter 13" at bounding box center [32, 154] width 29 height 7
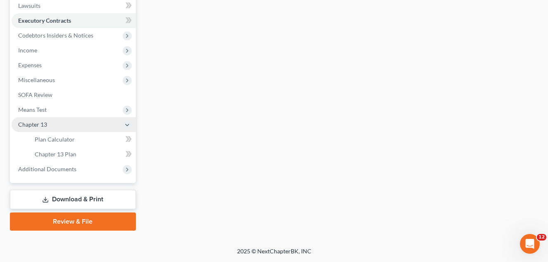
scroll to position [221, 0]
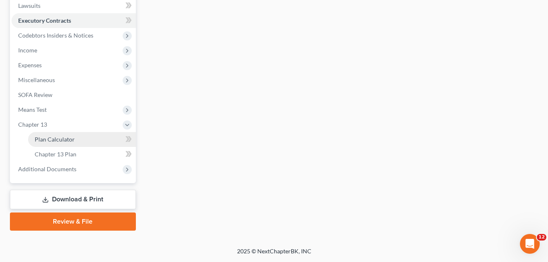
click at [65, 139] on span "Plan Calculator" at bounding box center [55, 139] width 40 height 7
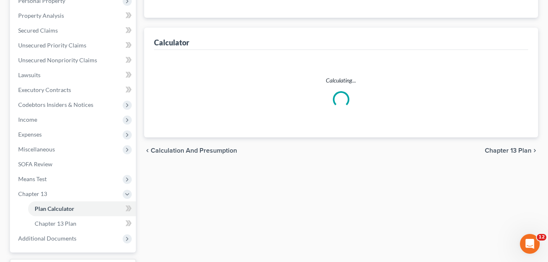
scroll to position [44, 0]
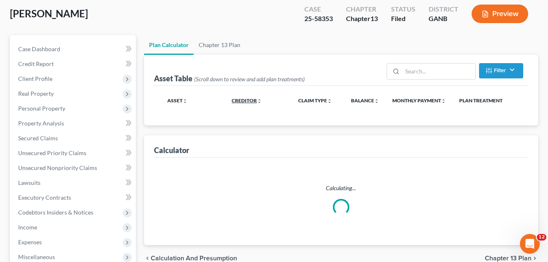
select select "59"
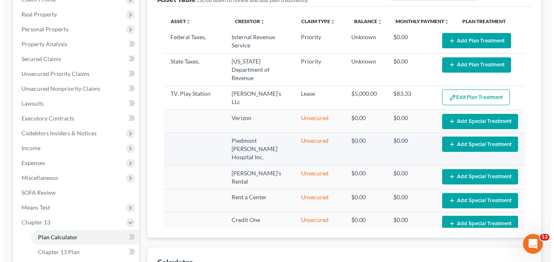
scroll to position [124, 0]
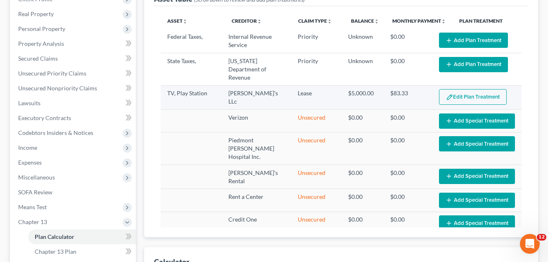
click at [470, 99] on button "Edit Plan Treatment" at bounding box center [473, 97] width 68 height 16
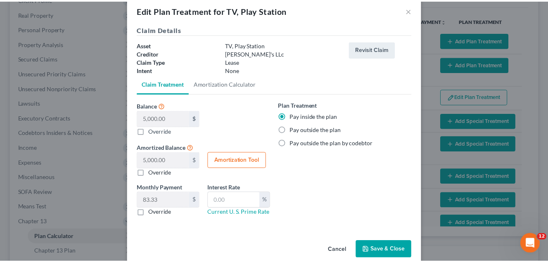
scroll to position [27, 0]
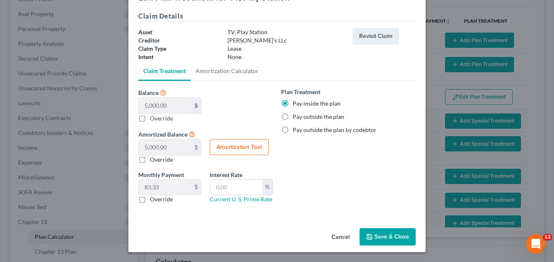
click at [386, 239] on button "Save & Close" at bounding box center [388, 236] width 56 height 17
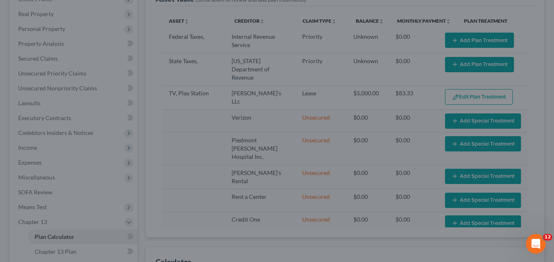
select select "59"
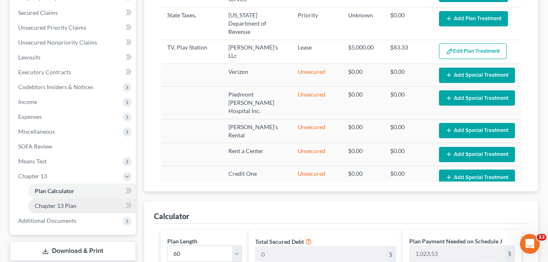
scroll to position [206, 0]
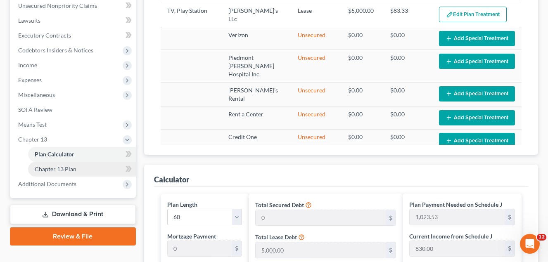
click at [65, 170] on span "Chapter 13 Plan" at bounding box center [56, 169] width 42 height 7
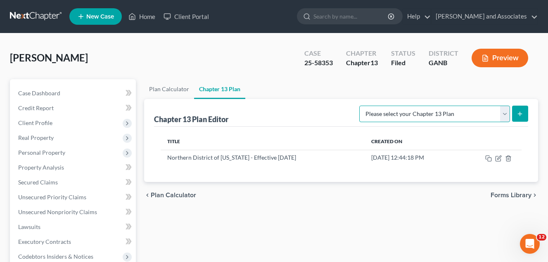
drag, startPoint x: 504, startPoint y: 111, endPoint x: 501, endPoint y: 123, distance: 12.4
click at [504, 111] on select "Please select your Chapter 13 Plan National Form Plan - Official Form 113 North…" at bounding box center [434, 114] width 151 height 17
select select "2"
click at [360, 106] on select "Please select your Chapter 13 Plan National Form Plan - Official Form 113 North…" at bounding box center [434, 114] width 151 height 17
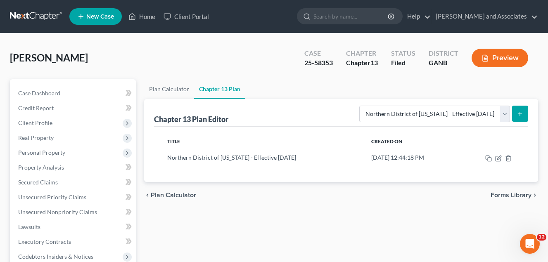
click at [519, 115] on icon "submit" at bounding box center [519, 114] width 7 height 7
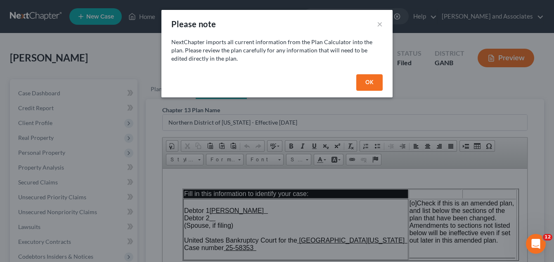
click at [377, 81] on button "OK" at bounding box center [369, 82] width 26 height 17
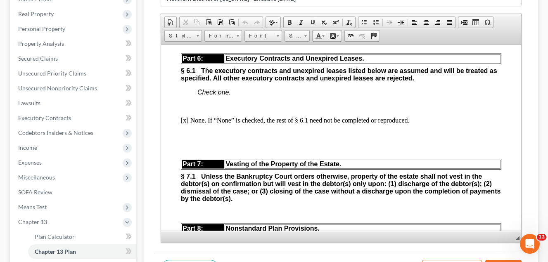
scroll to position [2523, 0]
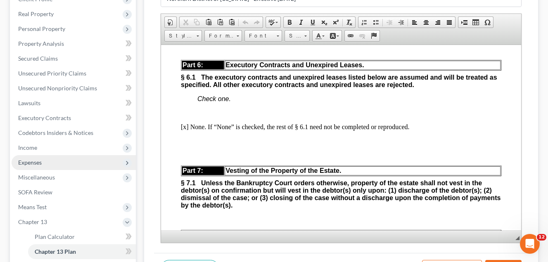
drag, startPoint x: 51, startPoint y: 161, endPoint x: 59, endPoint y: 157, distance: 9.8
click at [53, 161] on span "Expenses" at bounding box center [74, 162] width 124 height 15
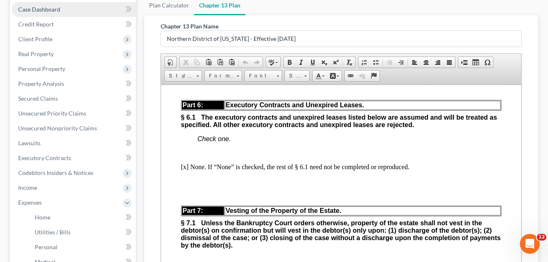
scroll to position [0, 0]
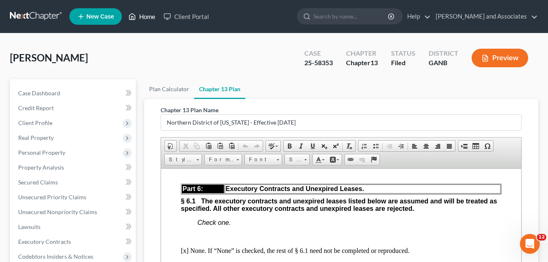
click at [144, 19] on link "Home" at bounding box center [141, 16] width 35 height 15
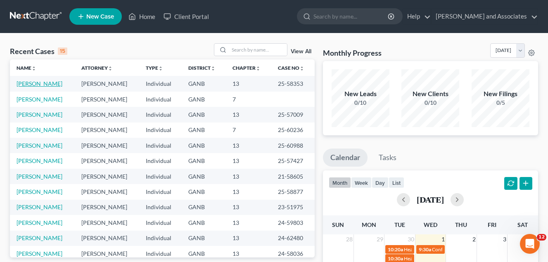
click at [35, 83] on link "[PERSON_NAME]" at bounding box center [40, 83] width 46 height 7
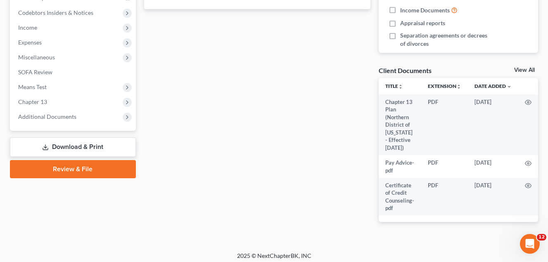
scroll to position [248, 0]
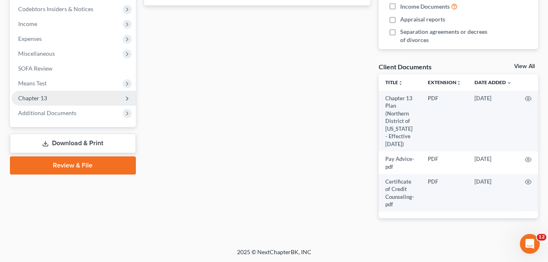
click at [46, 98] on span "Chapter 13" at bounding box center [32, 98] width 29 height 7
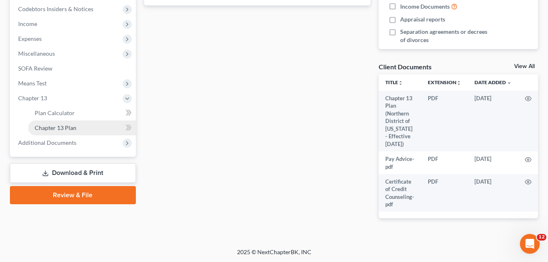
click at [73, 130] on span "Chapter 13 Plan" at bounding box center [56, 127] width 42 height 7
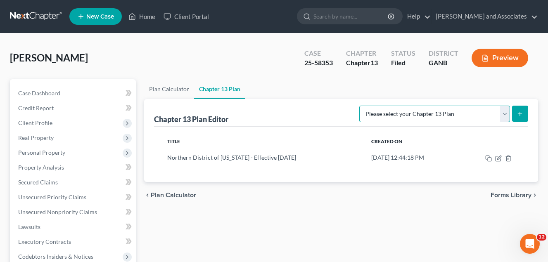
click at [504, 115] on select "Please select your Chapter 13 Plan National Form Plan - Official Form 113 North…" at bounding box center [434, 114] width 151 height 17
select select "2"
click at [360, 106] on select "Please select your Chapter 13 Plan National Form Plan - Official Form 113 North…" at bounding box center [434, 114] width 151 height 17
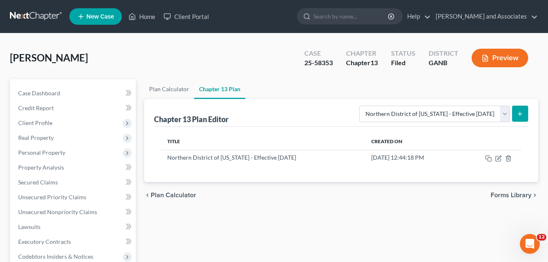
click at [517, 114] on icon "submit" at bounding box center [519, 114] width 7 height 7
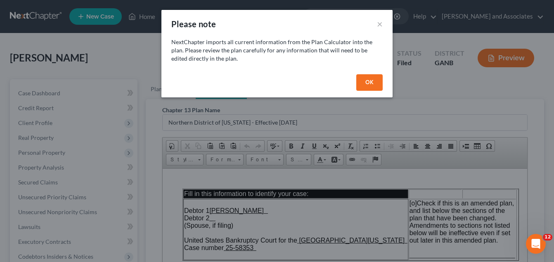
click at [370, 82] on button "OK" at bounding box center [369, 82] width 26 height 17
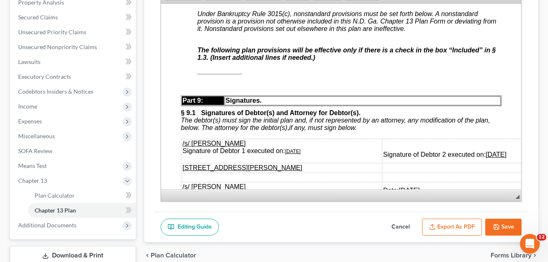
scroll to position [2807, 0]
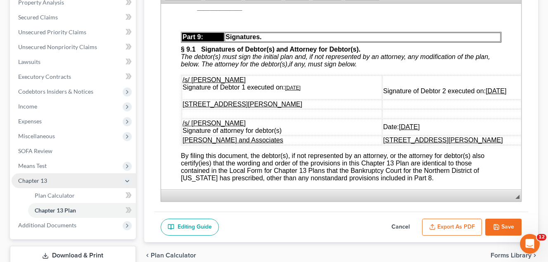
click at [41, 182] on span "Chapter 13" at bounding box center [32, 180] width 29 height 7
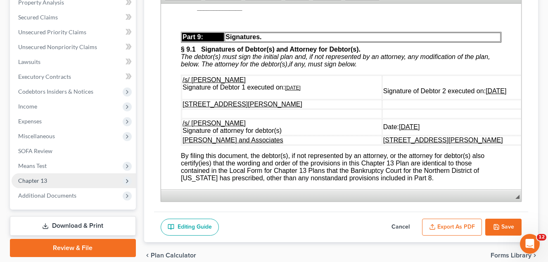
click at [43, 180] on span "Chapter 13" at bounding box center [32, 180] width 29 height 7
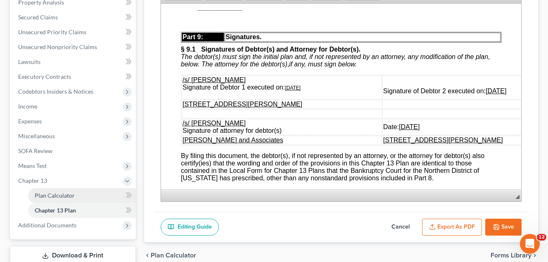
click at [64, 194] on span "Plan Calculator" at bounding box center [55, 195] width 40 height 7
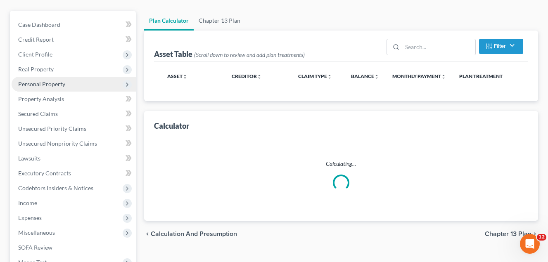
scroll to position [1, 0]
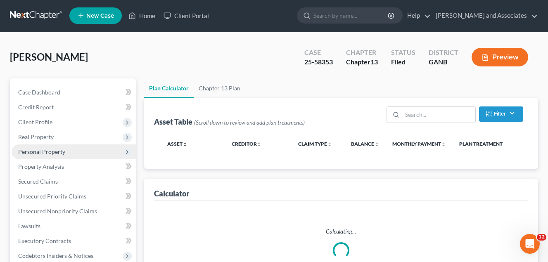
select select "59"
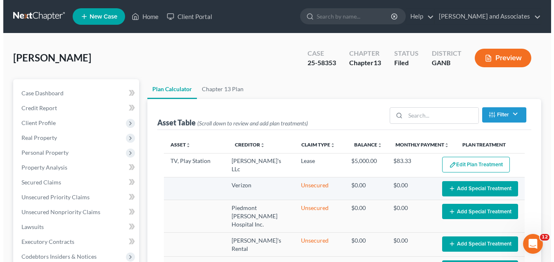
scroll to position [41, 0]
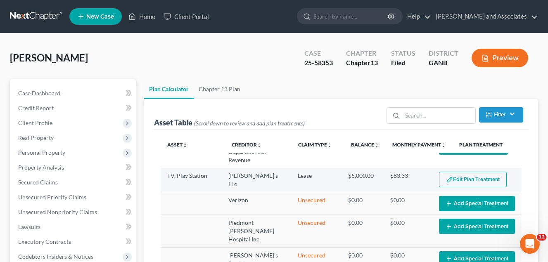
click at [478, 180] on button "Edit Plan Treatment" at bounding box center [473, 180] width 68 height 16
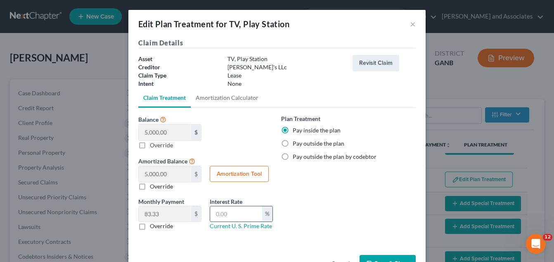
click at [227, 215] on input "text" at bounding box center [236, 214] width 52 height 16
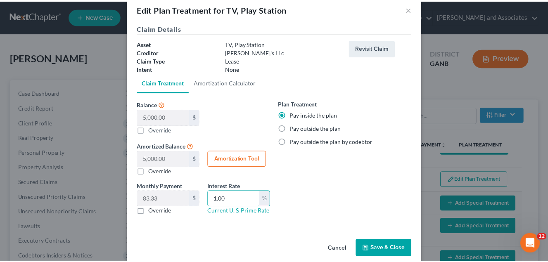
scroll to position [27, 0]
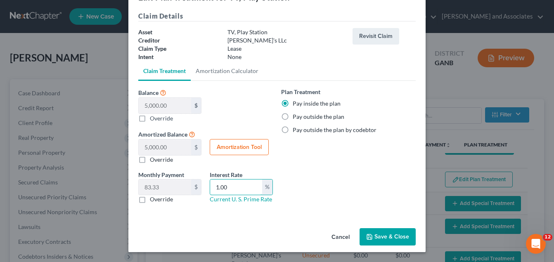
type input "1.00"
click at [387, 233] on button "Save & Close" at bounding box center [388, 236] width 56 height 17
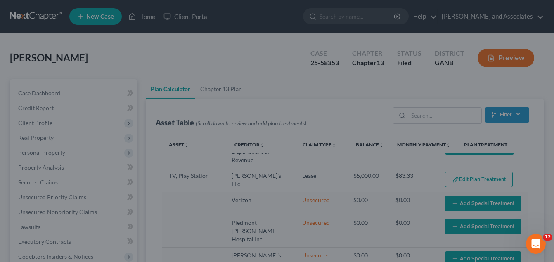
select select "59"
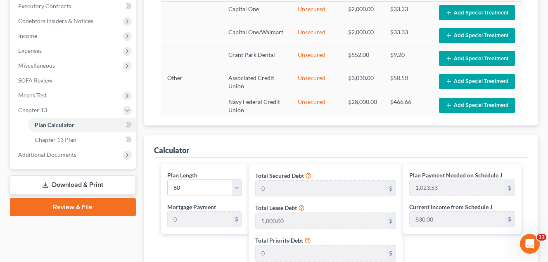
scroll to position [248, 0]
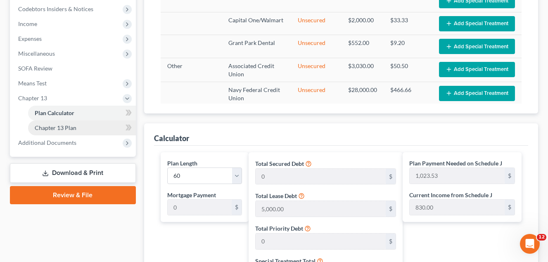
click at [67, 128] on span "Chapter 13 Plan" at bounding box center [56, 127] width 42 height 7
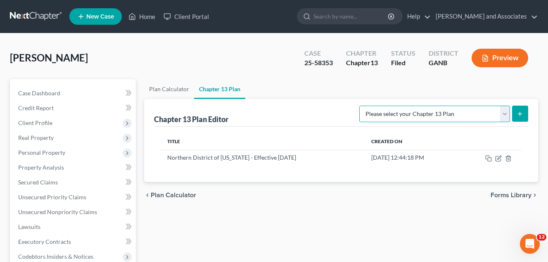
drag, startPoint x: 505, startPoint y: 112, endPoint x: 496, endPoint y: 123, distance: 13.5
click at [504, 113] on select "Please select your Chapter 13 Plan National Form Plan - Official Form 113 North…" at bounding box center [434, 114] width 151 height 17
select select "2"
click at [360, 106] on select "Please select your Chapter 13 Plan National Form Plan - Official Form 113 North…" at bounding box center [434, 114] width 151 height 17
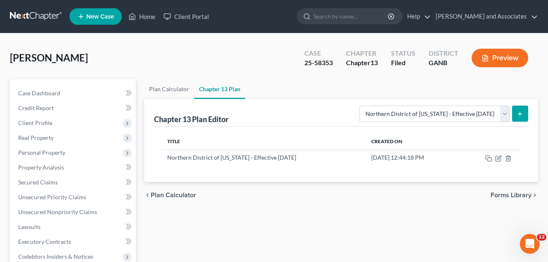
click at [518, 114] on icon "submit" at bounding box center [519, 114] width 7 height 7
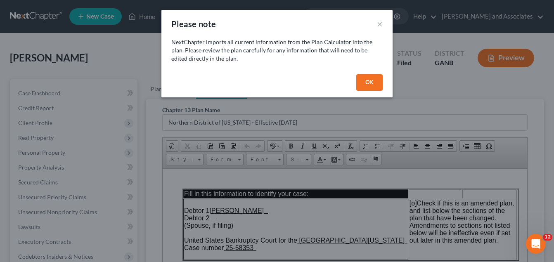
click at [371, 80] on button "OK" at bounding box center [369, 82] width 26 height 17
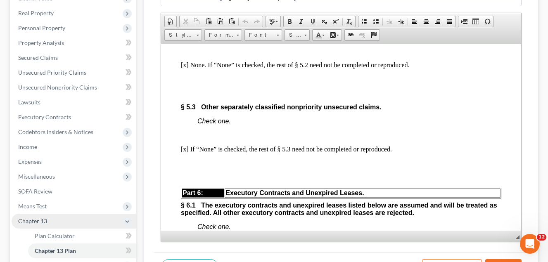
scroll to position [165, 0]
